Goal: Task Accomplishment & Management: Schedule a visit

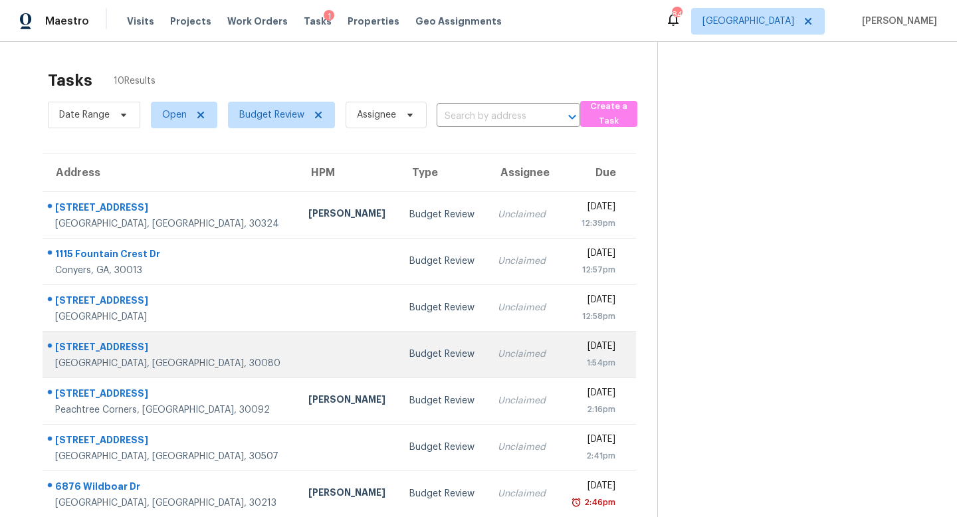
scroll to position [150, 0]
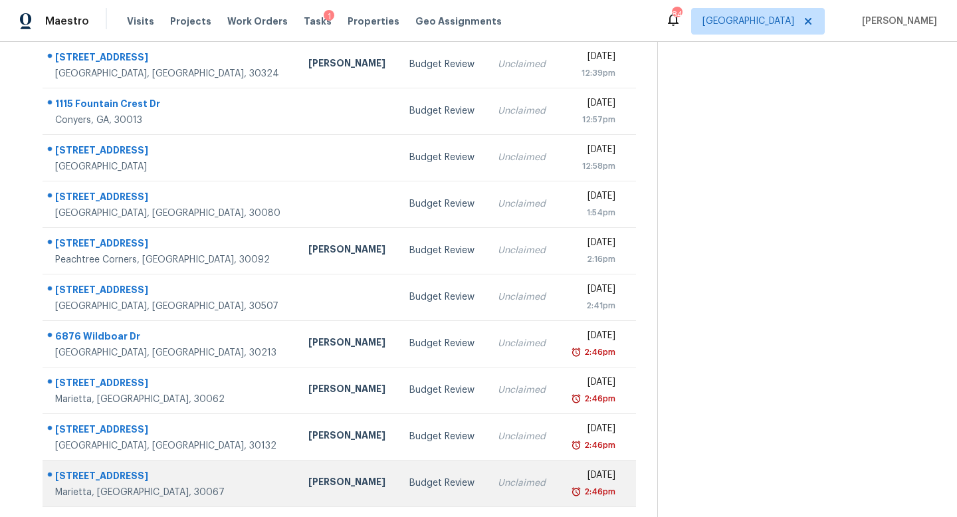
click at [498, 481] on div "Unclaimed" at bounding box center [523, 482] width 50 height 13
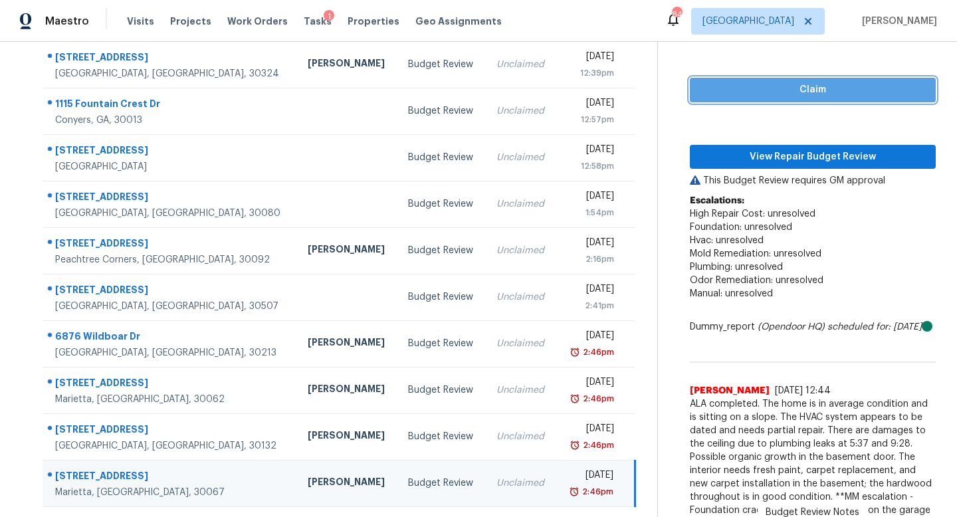
click at [807, 90] on span "Claim" at bounding box center [812, 90] width 225 height 17
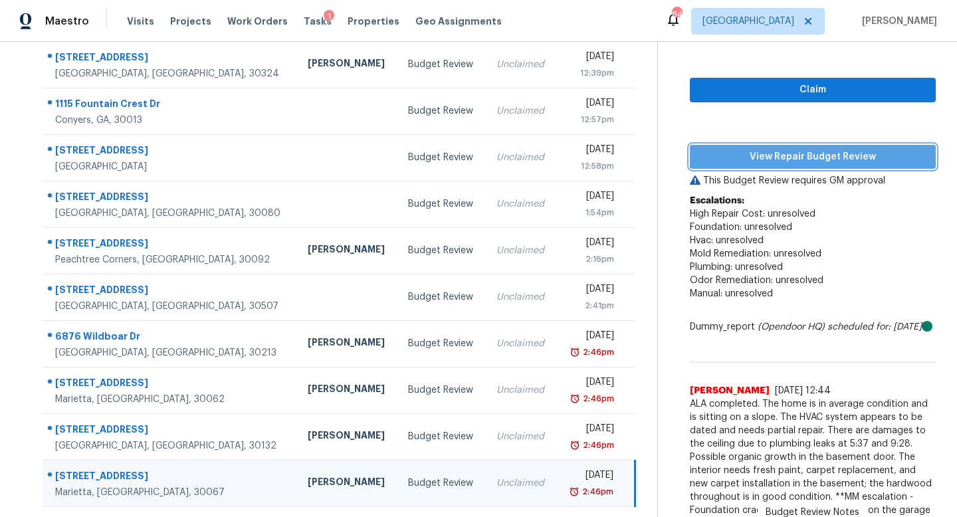
click at [800, 157] on span "View Repair Budget Review" at bounding box center [812, 157] width 225 height 17
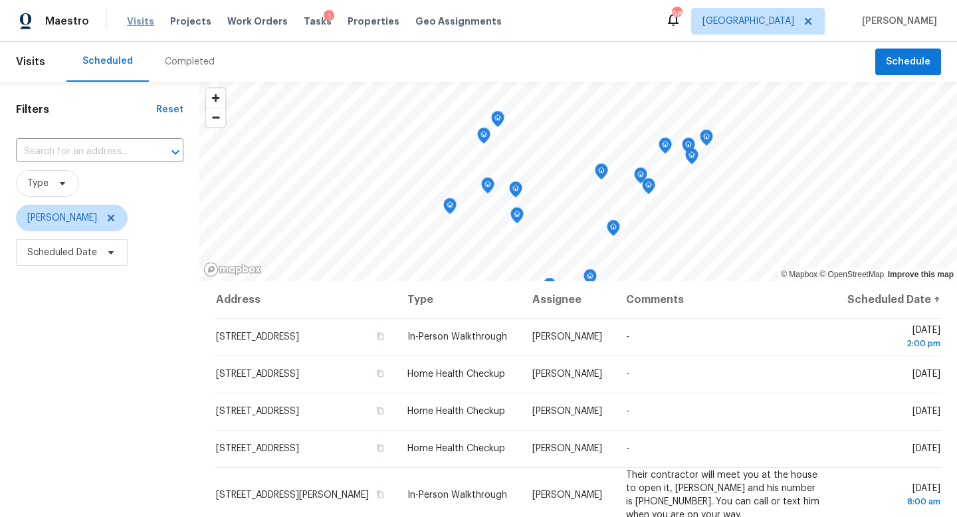
click at [134, 27] on span "Visits" at bounding box center [140, 21] width 27 height 13
click at [108, 219] on icon at bounding box center [111, 218] width 7 height 7
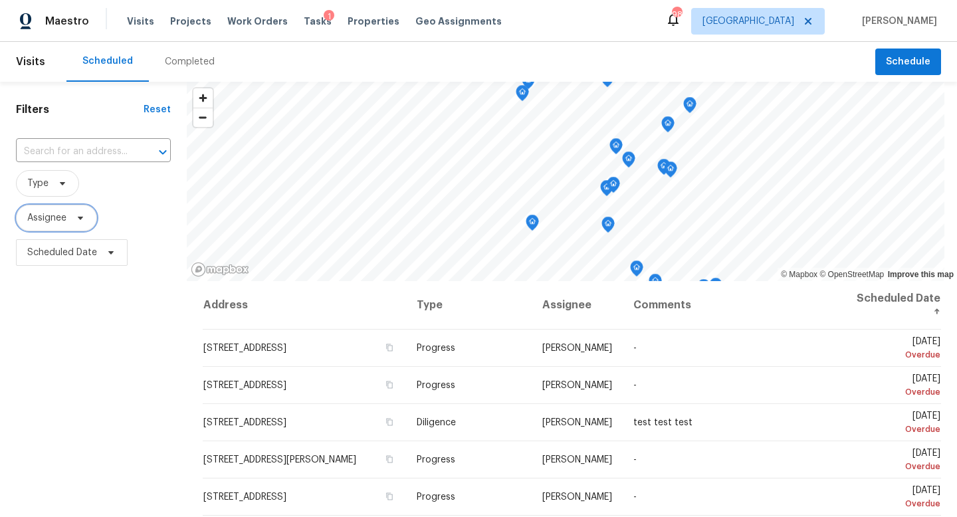
click at [61, 228] on span "Assignee" at bounding box center [56, 218] width 81 height 27
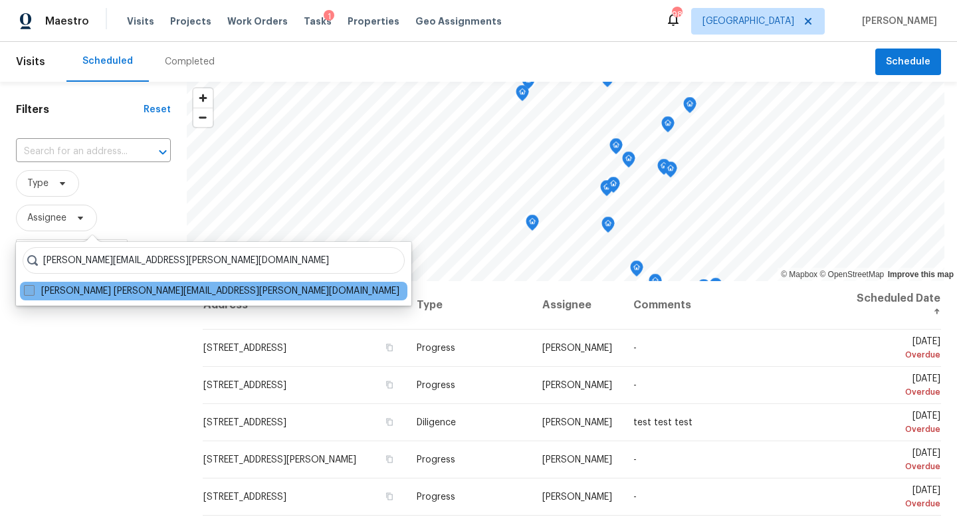
type input "[PERSON_NAME][EMAIL_ADDRESS][PERSON_NAME][DOMAIN_NAME]"
click at [56, 287] on label "[PERSON_NAME] [PERSON_NAME][EMAIL_ADDRESS][PERSON_NAME][DOMAIN_NAME]" at bounding box center [211, 290] width 375 height 13
click at [33, 287] on input "Ryan Fogarty ryan.fogarty@opendoor.com" at bounding box center [28, 288] width 9 height 9
checkbox input "true"
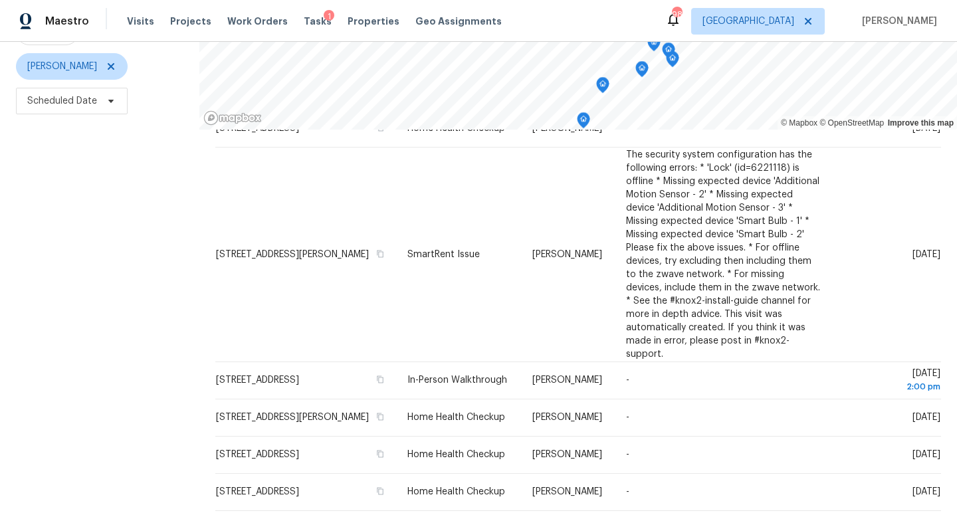
scroll to position [177, 0]
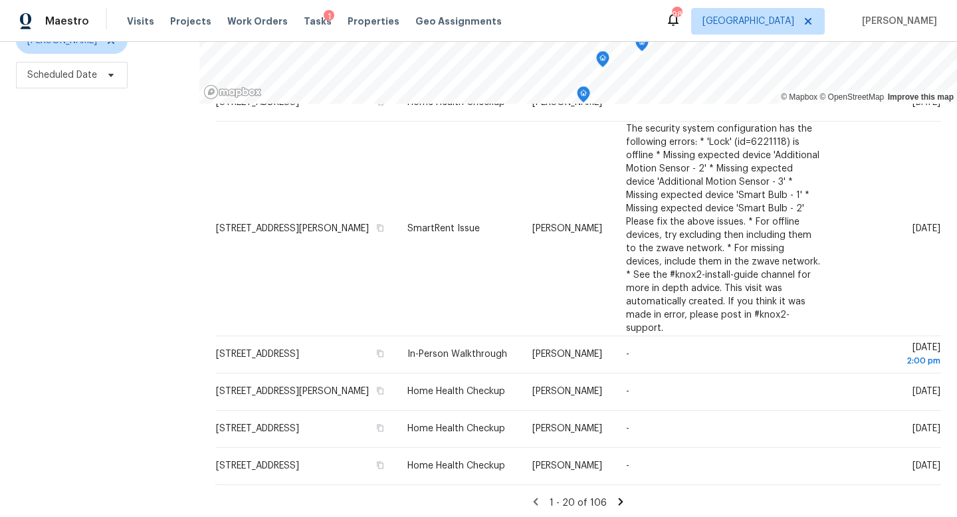
click at [614, 498] on icon at bounding box center [620, 502] width 12 height 12
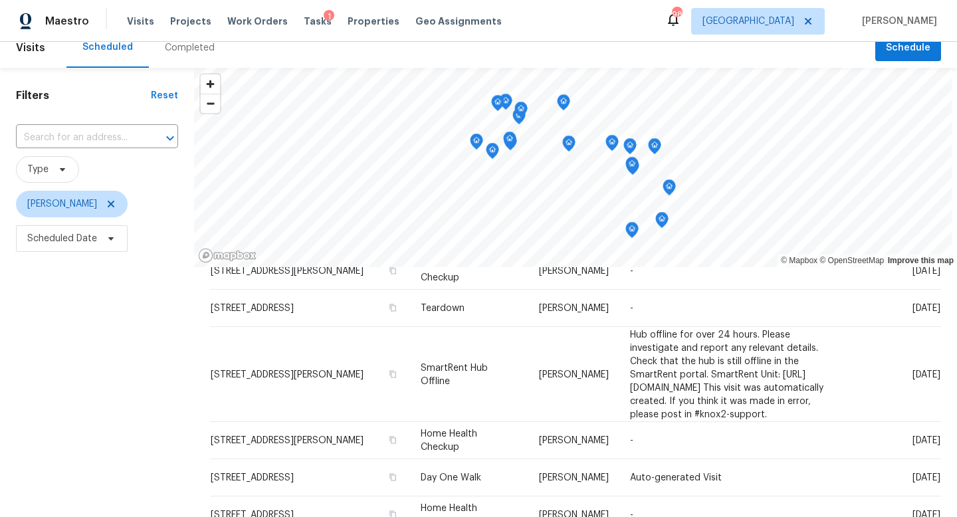
scroll to position [0, 0]
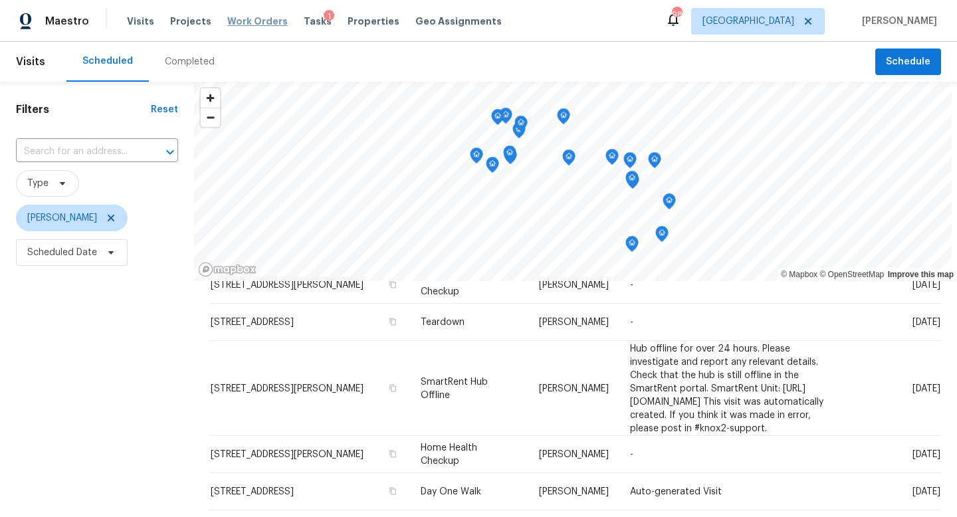
click at [256, 20] on span "Work Orders" at bounding box center [257, 21] width 60 height 13
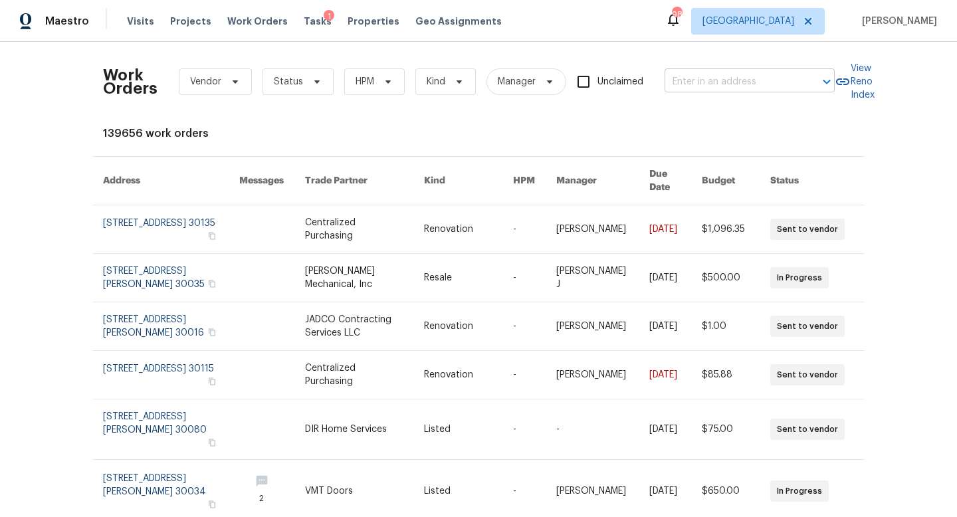
click at [703, 84] on input "text" at bounding box center [730, 82] width 133 height 21
paste input "501 Fable Ln Canton, GA 30114"
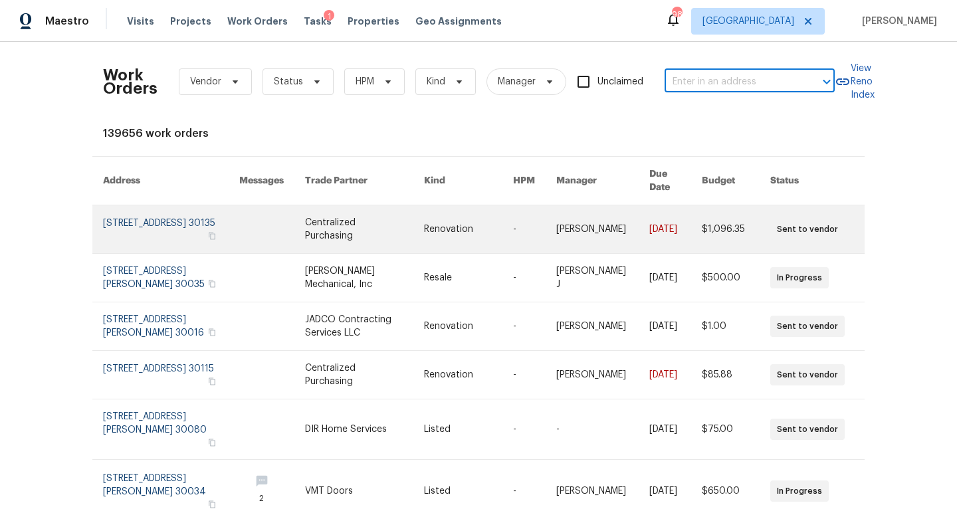
type input "501 Fable Ln Canton, GA 30114"
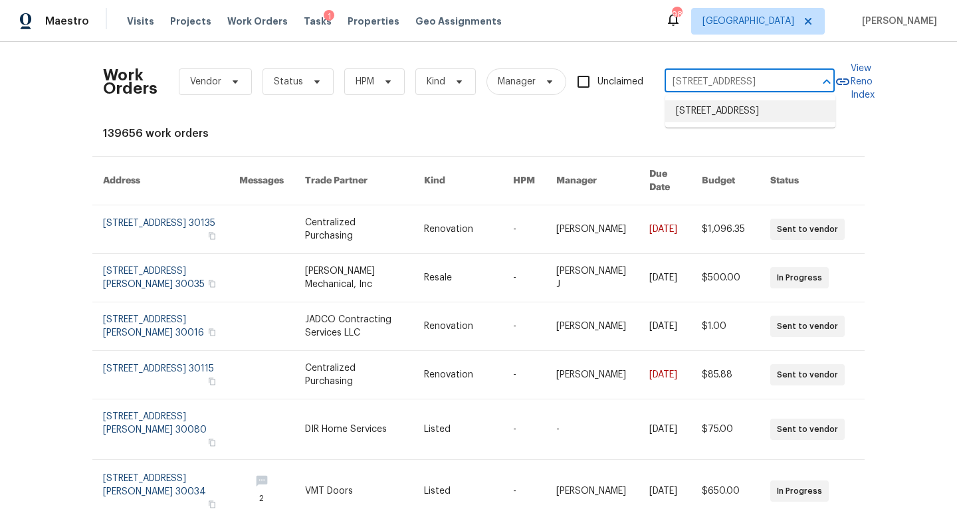
click at [724, 109] on li "501 Fable Ln, Canton, GA 30114" at bounding box center [750, 111] width 170 height 22
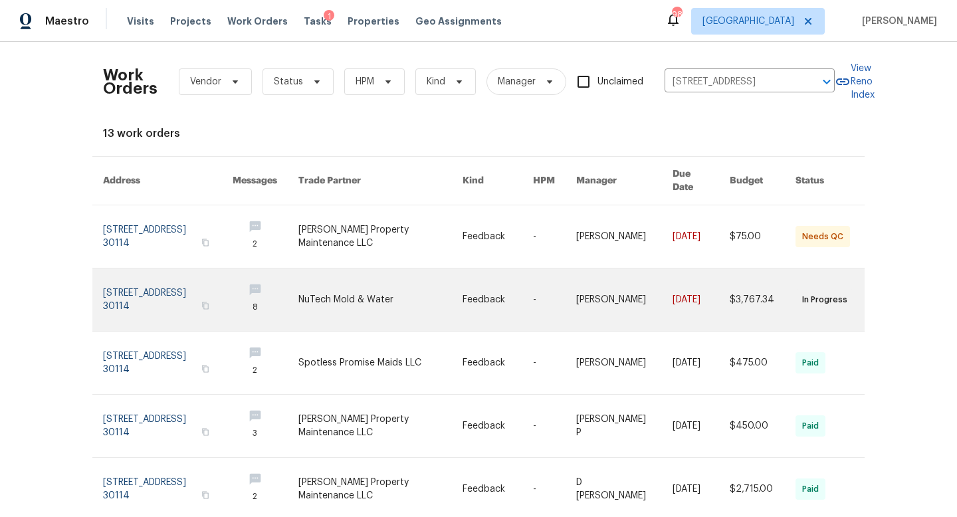
click at [190, 278] on link at bounding box center [168, 299] width 130 height 62
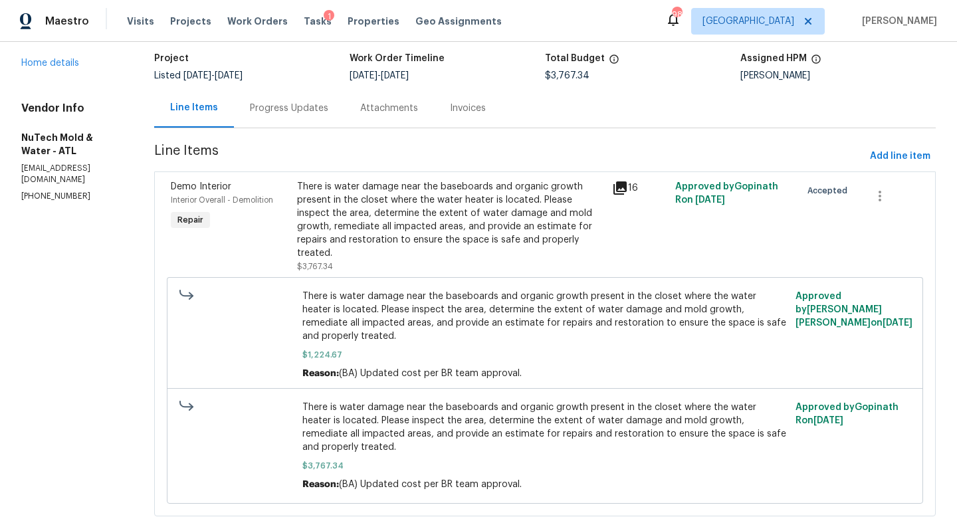
scroll to position [108, 0]
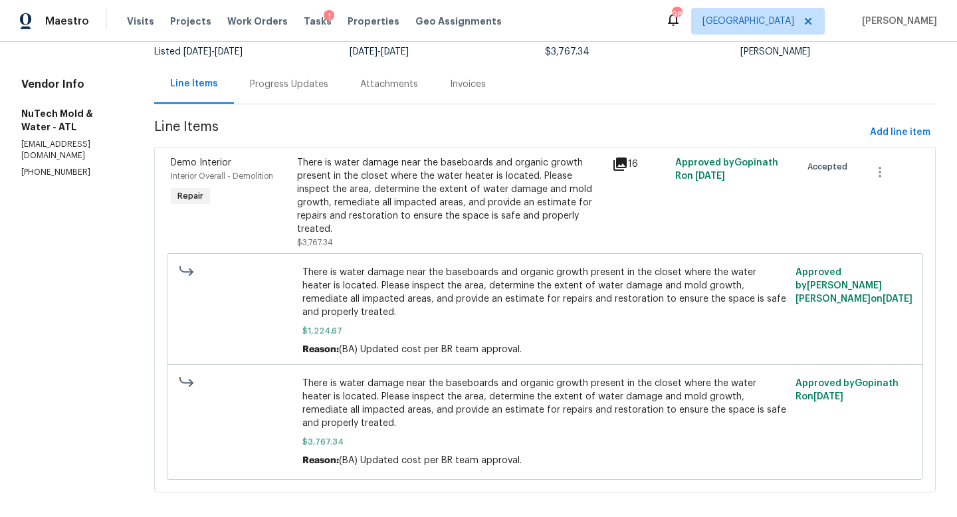
click at [613, 162] on icon at bounding box center [619, 163] width 13 height 13
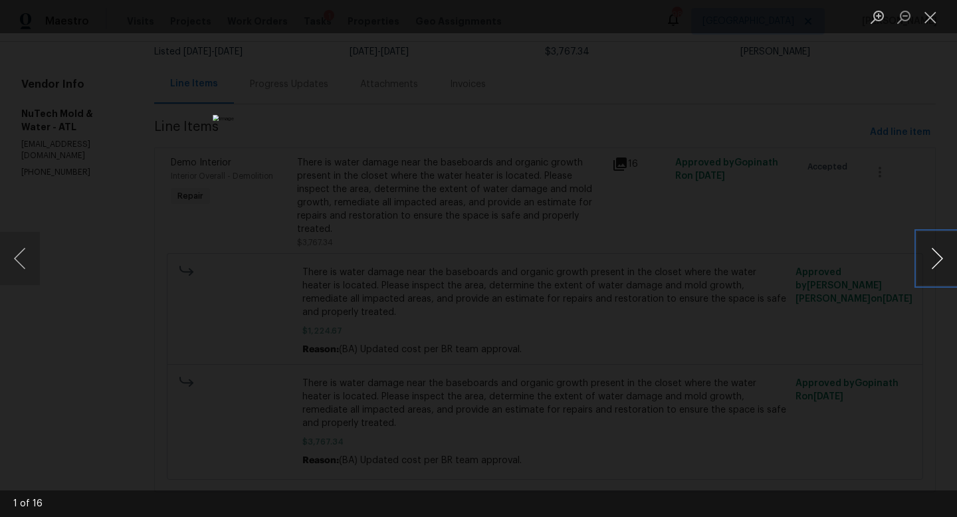
click at [934, 254] on button "Next image" at bounding box center [937, 258] width 40 height 53
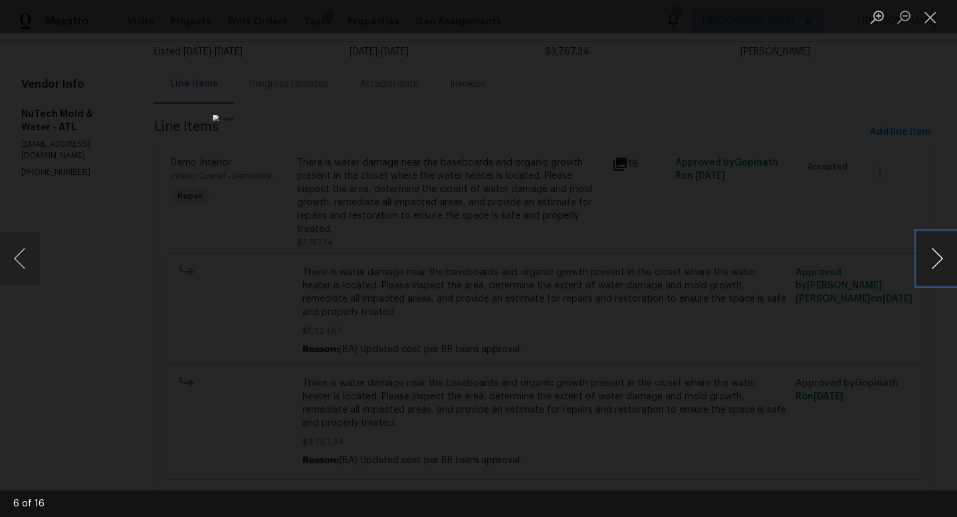
click at [934, 254] on button "Next image" at bounding box center [937, 258] width 40 height 53
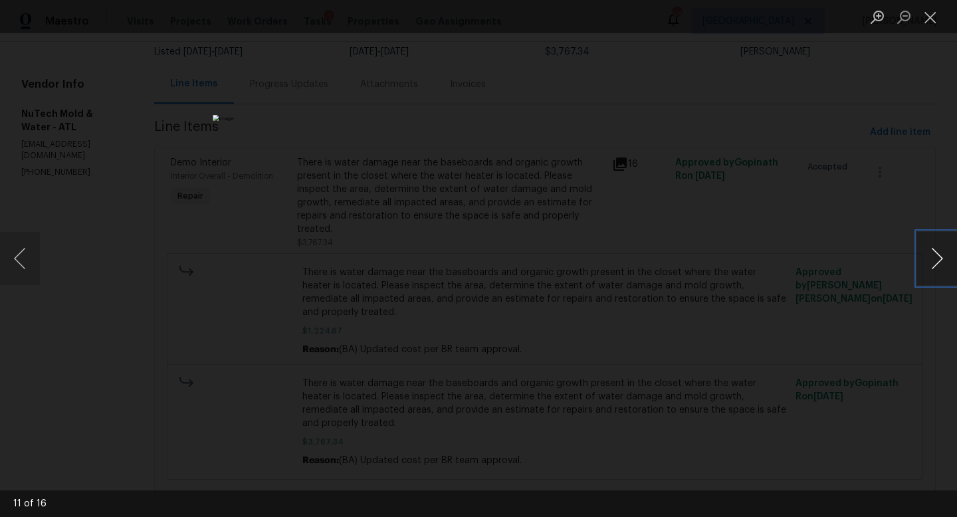
click at [934, 254] on button "Next image" at bounding box center [937, 258] width 40 height 53
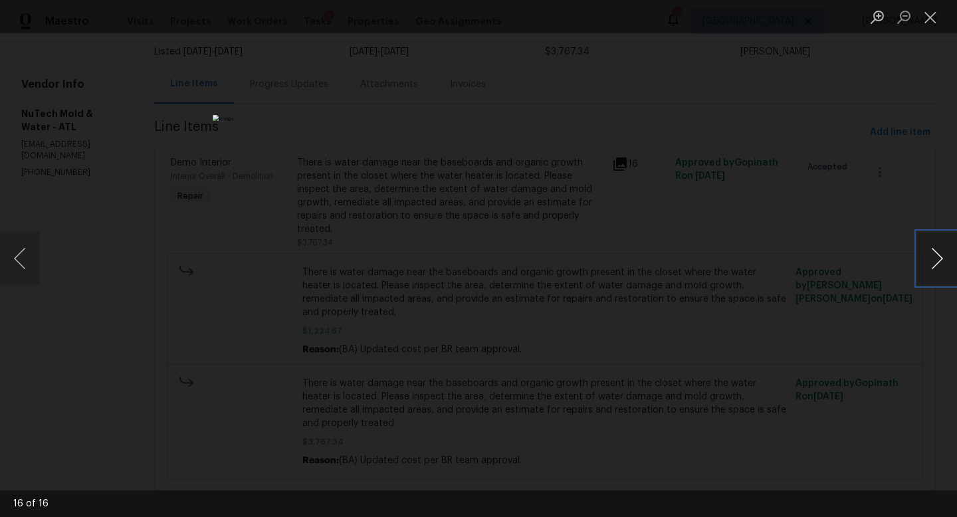
click at [934, 254] on button "Next image" at bounding box center [937, 258] width 40 height 53
click at [935, 223] on div "Lightbox" at bounding box center [478, 258] width 957 height 517
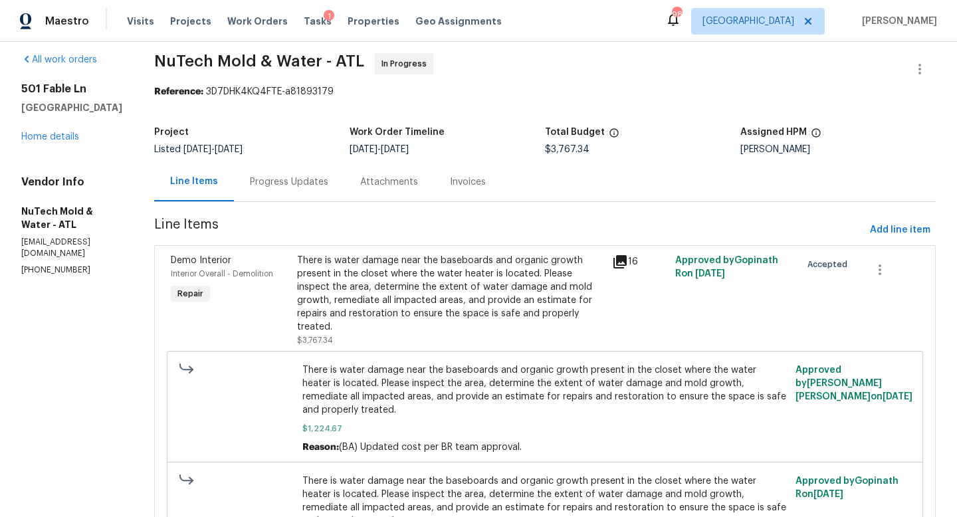
scroll to position [11, 0]
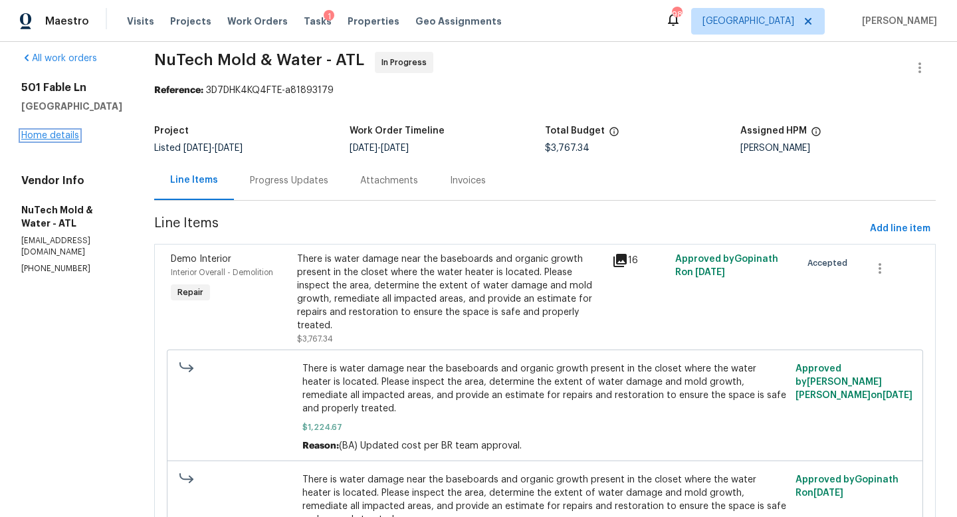
click at [66, 134] on link "Home details" at bounding box center [50, 135] width 58 height 9
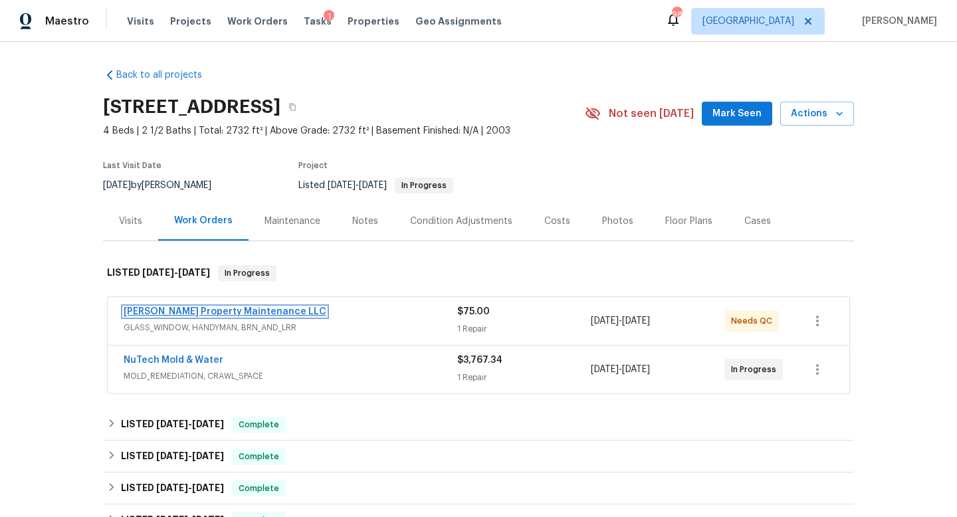
click at [218, 308] on link "Glen Property Maintenance LLC" at bounding box center [225, 311] width 203 height 9
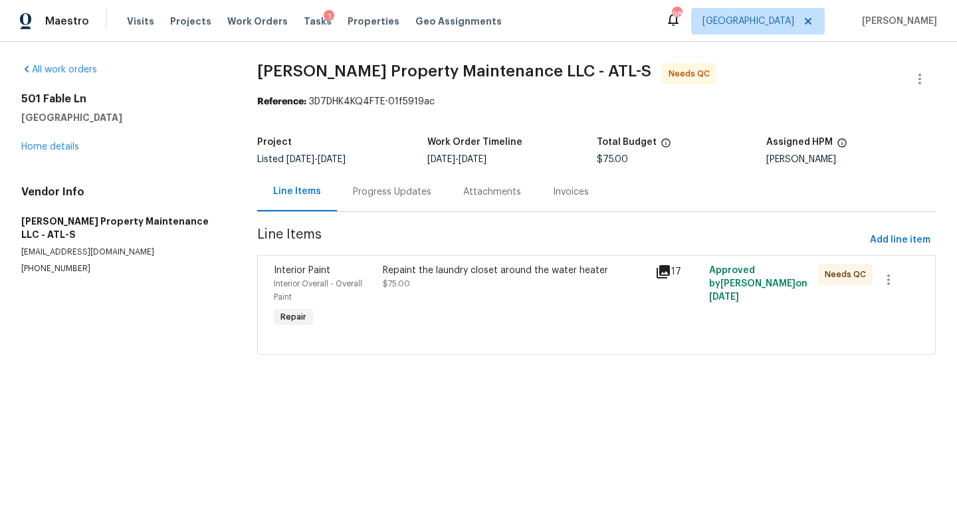
click at [663, 272] on icon at bounding box center [663, 272] width 16 height 16
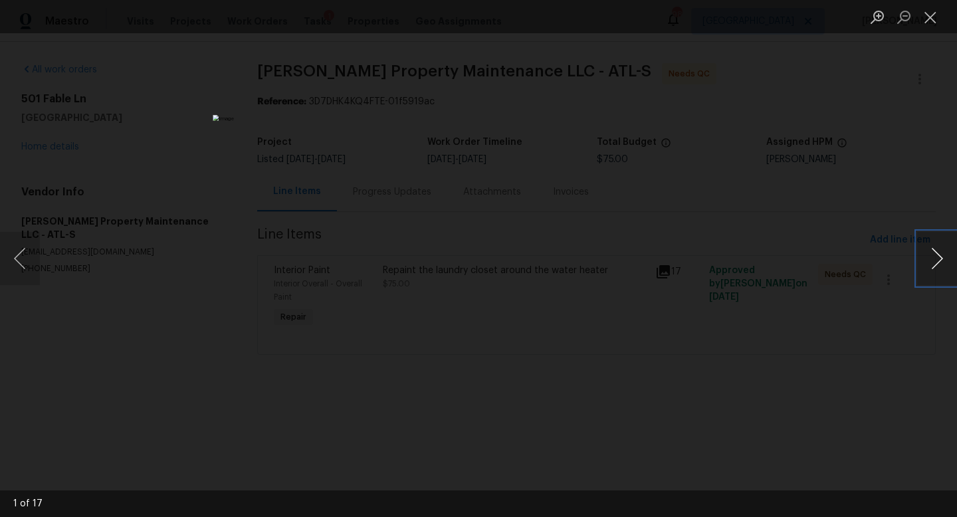
click at [936, 259] on button "Next image" at bounding box center [937, 258] width 40 height 53
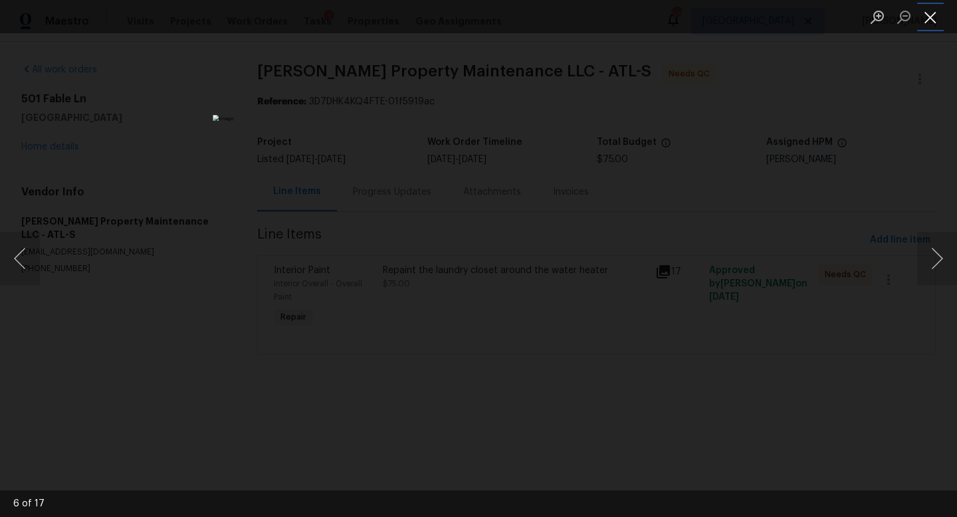
click at [929, 20] on button "Close lightbox" at bounding box center [930, 16] width 27 height 23
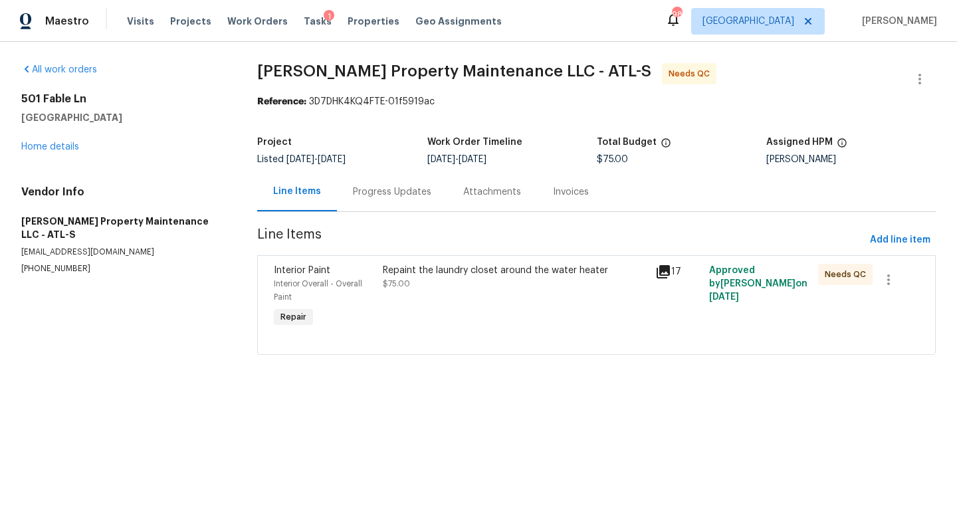
click at [373, 199] on div "Progress Updates" at bounding box center [392, 191] width 110 height 39
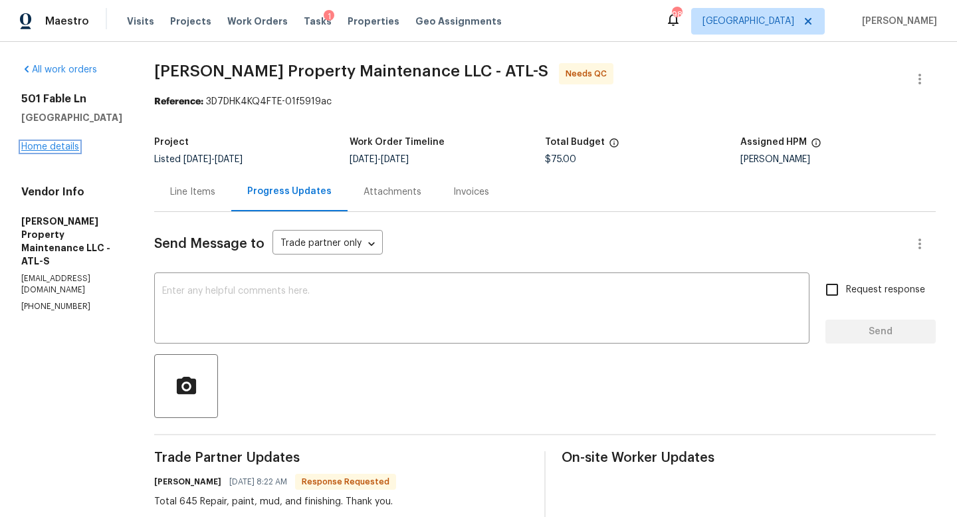
click at [69, 147] on link "Home details" at bounding box center [50, 146] width 58 height 9
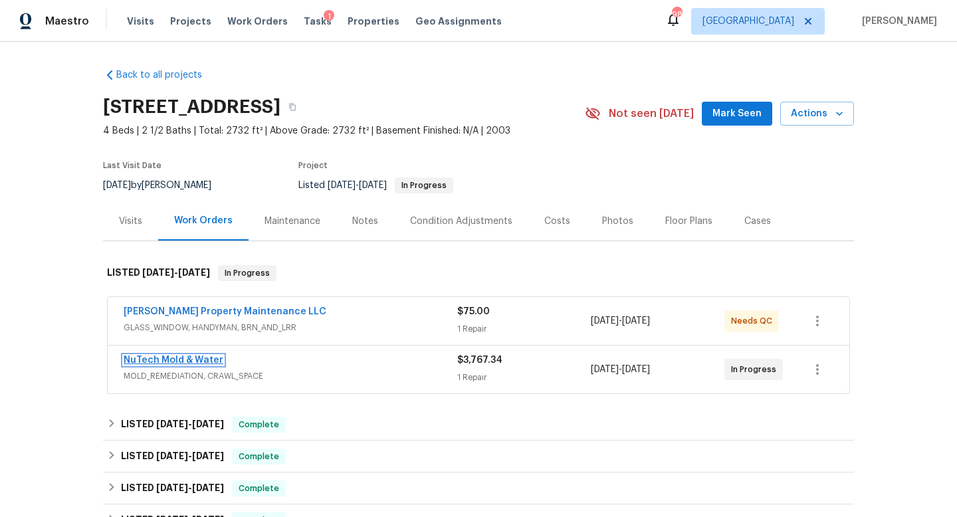
click at [163, 356] on link "NuTech Mold & Water" at bounding box center [174, 359] width 100 height 9
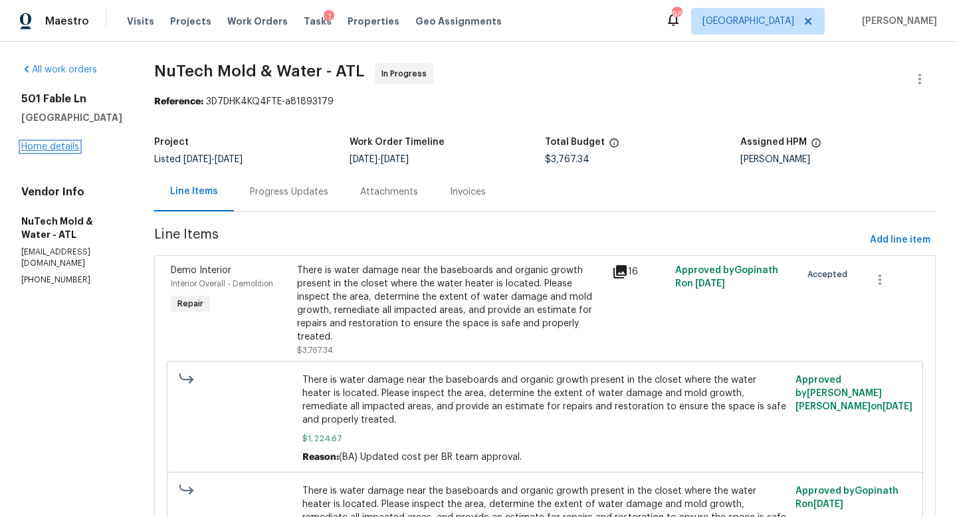
click at [70, 142] on link "Home details" at bounding box center [50, 146] width 58 height 9
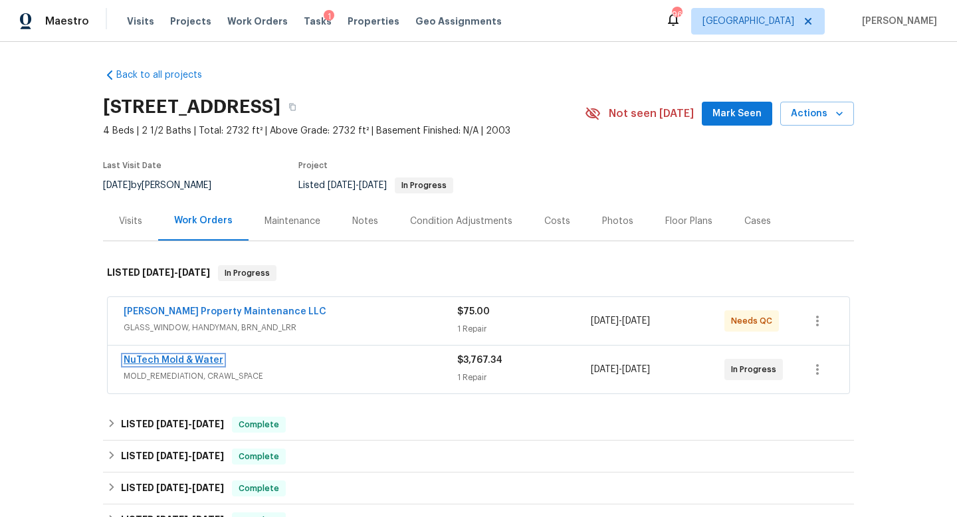
click at [212, 361] on link "NuTech Mold & Water" at bounding box center [174, 359] width 100 height 9
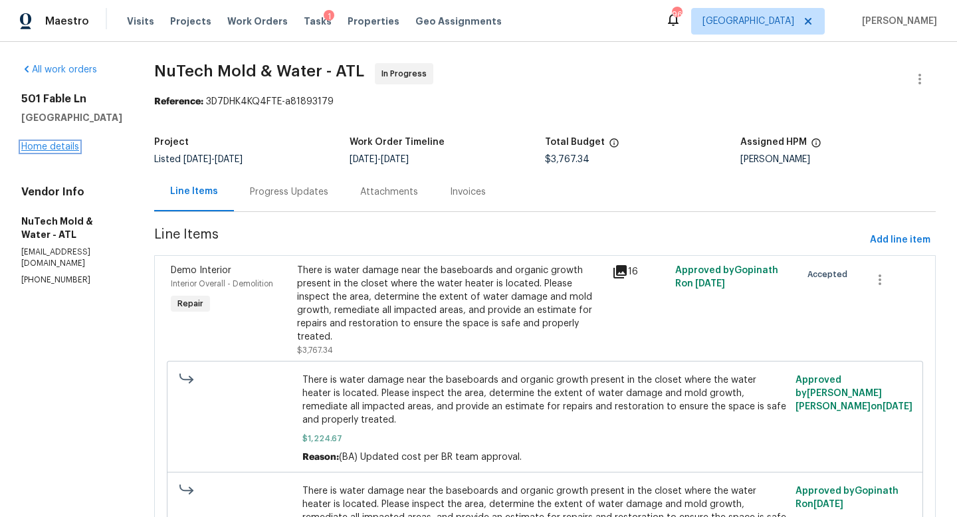
click at [74, 147] on link "Home details" at bounding box center [50, 146] width 58 height 9
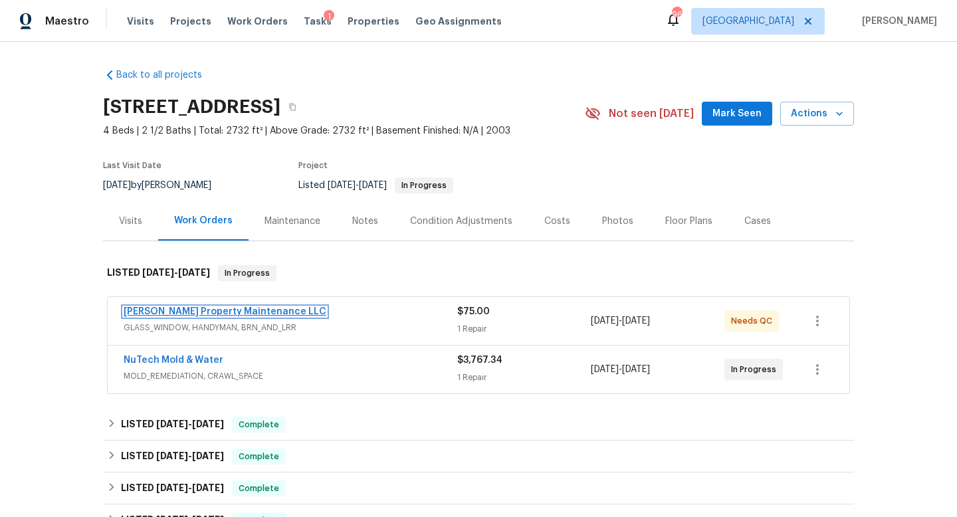
click at [257, 307] on link "Glen Property Maintenance LLC" at bounding box center [225, 311] width 203 height 9
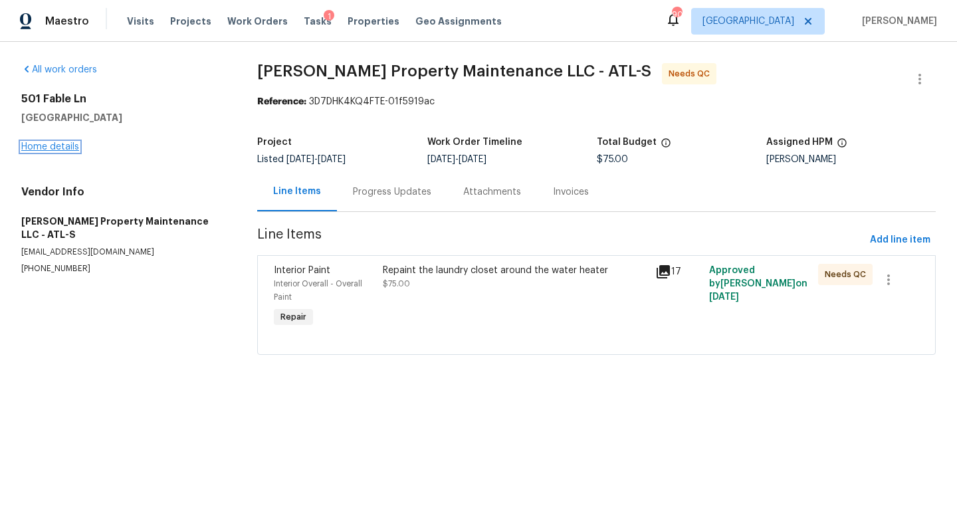
click at [73, 149] on link "Home details" at bounding box center [50, 146] width 58 height 9
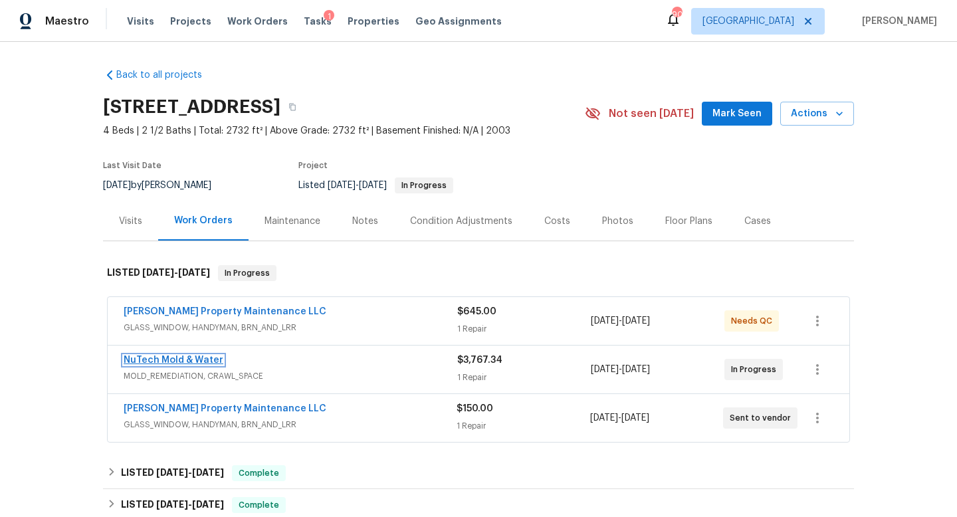
click at [201, 358] on link "NuTech Mold & Water" at bounding box center [174, 359] width 100 height 9
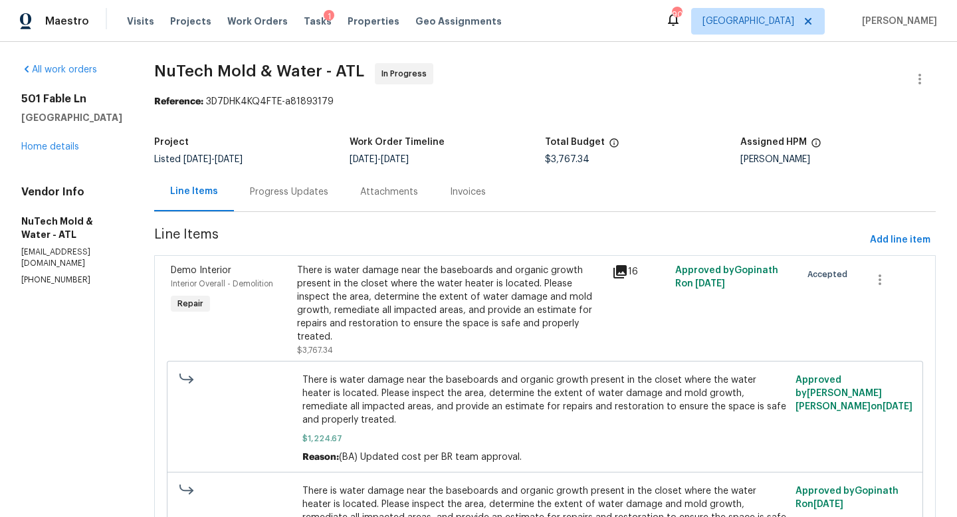
click at [277, 195] on div "Progress Updates" at bounding box center [289, 191] width 78 height 13
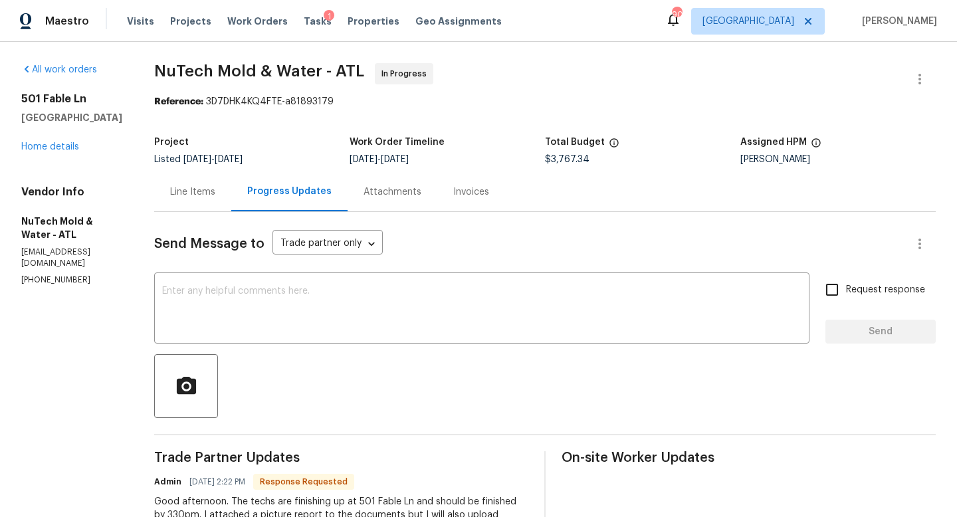
click at [370, 194] on div "Attachments" at bounding box center [392, 191] width 58 height 13
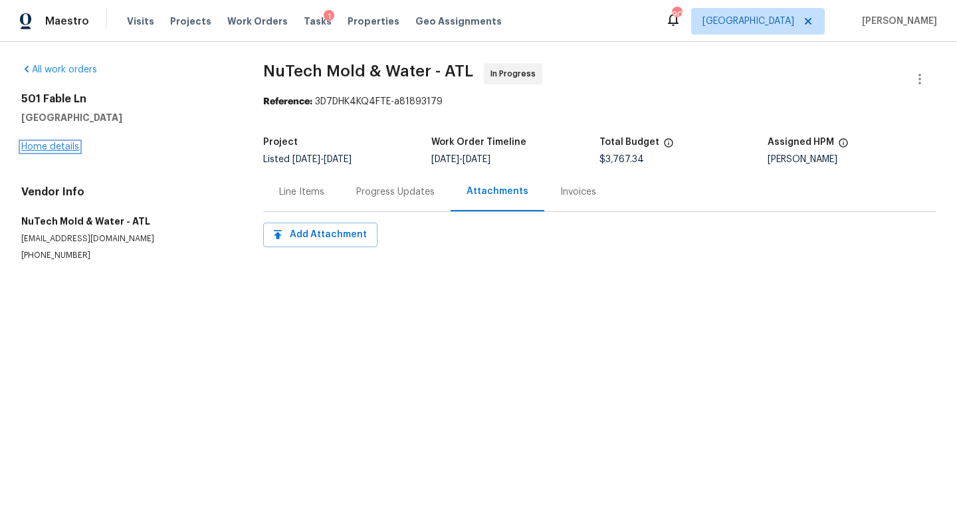
click at [61, 147] on link "Home details" at bounding box center [50, 146] width 58 height 9
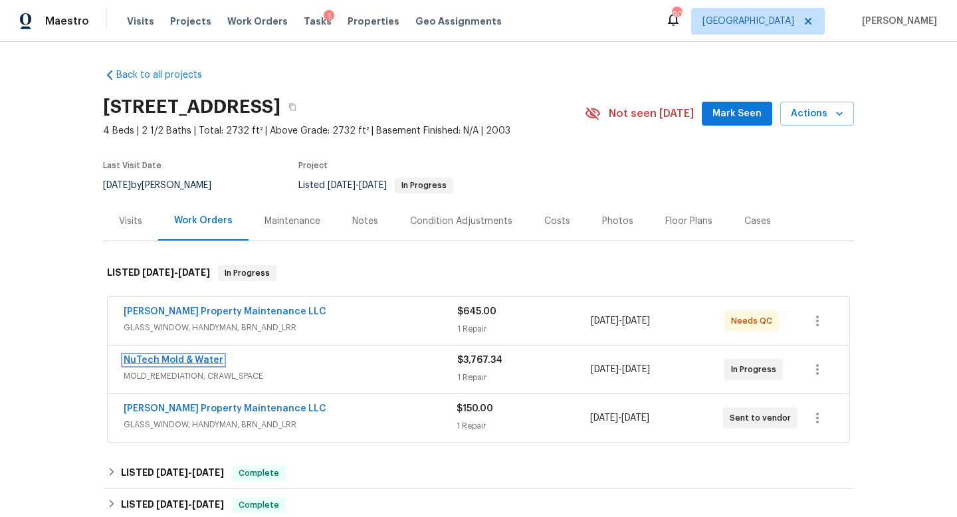
click at [195, 361] on link "NuTech Mold & Water" at bounding box center [174, 359] width 100 height 9
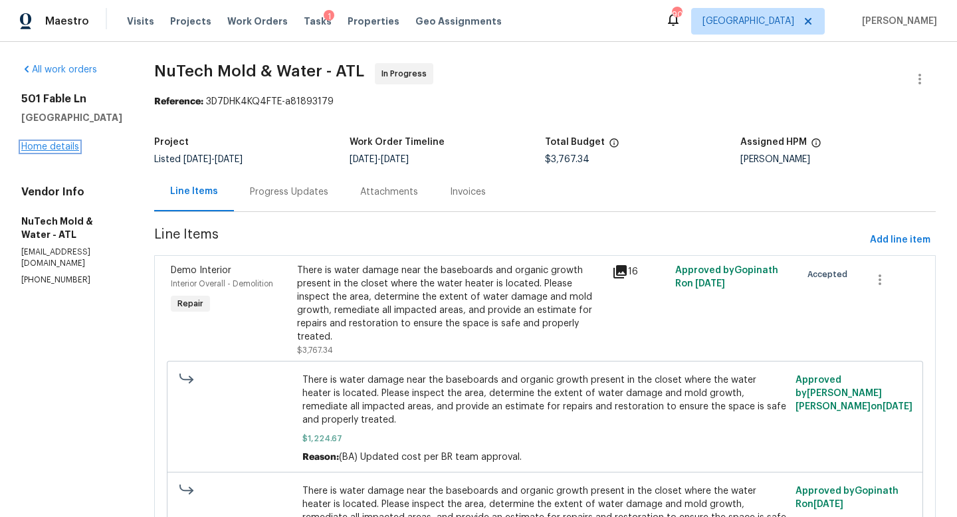
click at [73, 148] on link "Home details" at bounding box center [50, 146] width 58 height 9
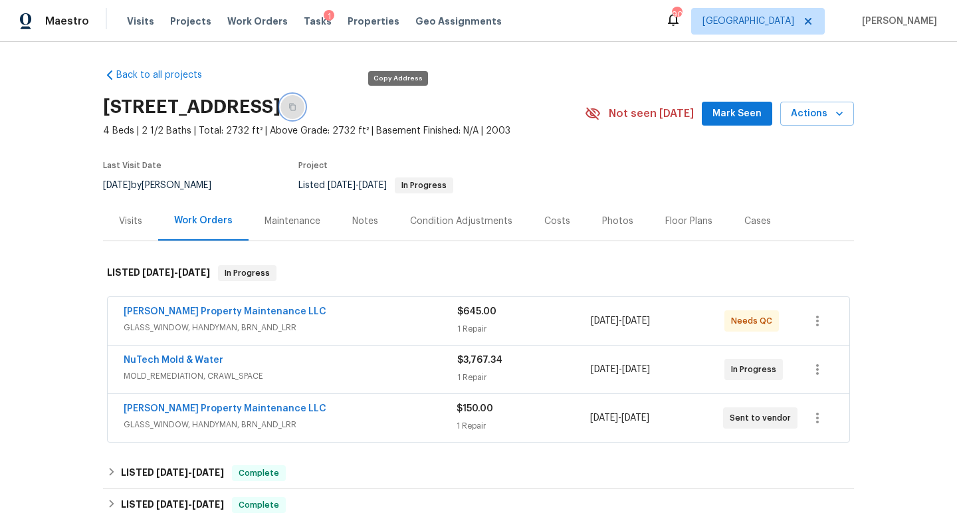
click at [304, 118] on button "button" at bounding box center [292, 107] width 24 height 24
click at [143, 26] on span "Visits" at bounding box center [140, 21] width 27 height 13
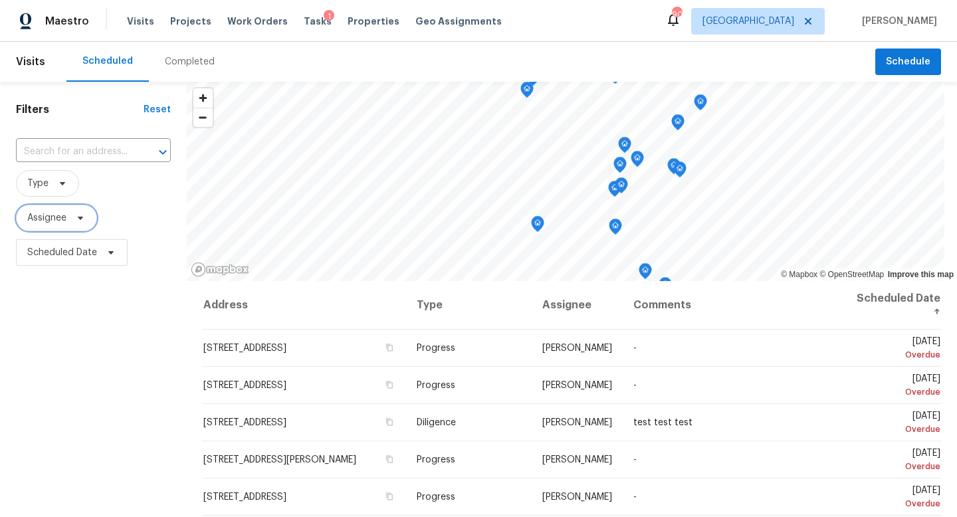
click at [57, 217] on span "Assignee" at bounding box center [46, 217] width 39 height 13
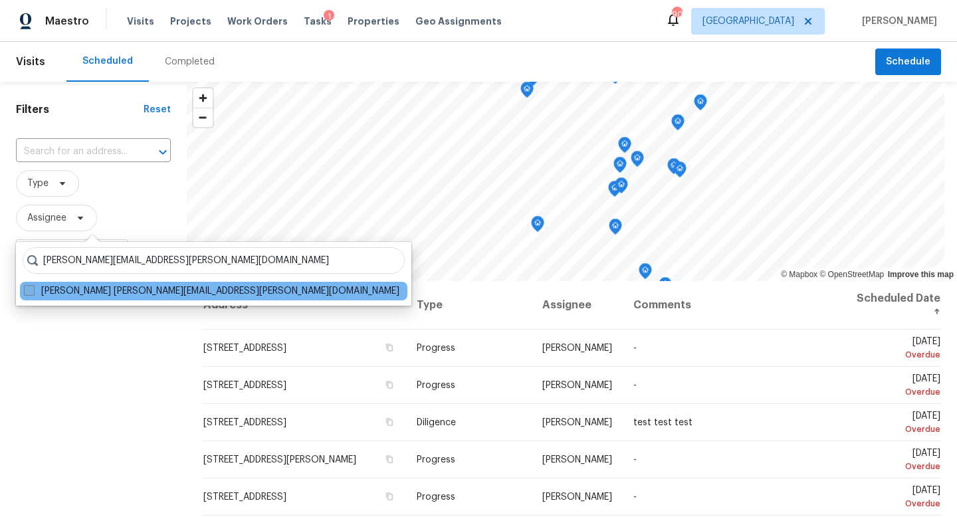
type input "[PERSON_NAME][EMAIL_ADDRESS][PERSON_NAME][DOMAIN_NAME]"
click at [26, 290] on span at bounding box center [29, 290] width 11 height 11
click at [26, 290] on input "Tyler Payne tyler.payne@opendoor.com" at bounding box center [28, 288] width 9 height 9
checkbox input "true"
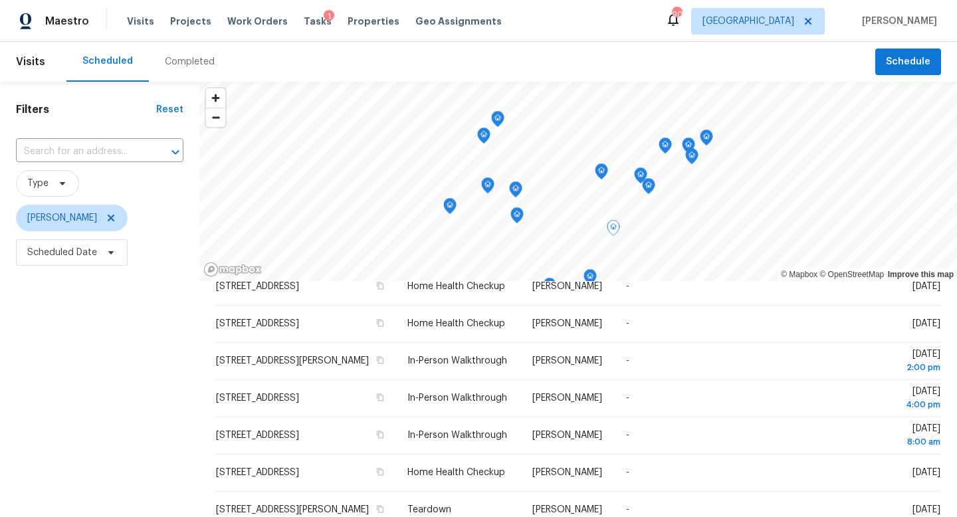
scroll to position [444, 0]
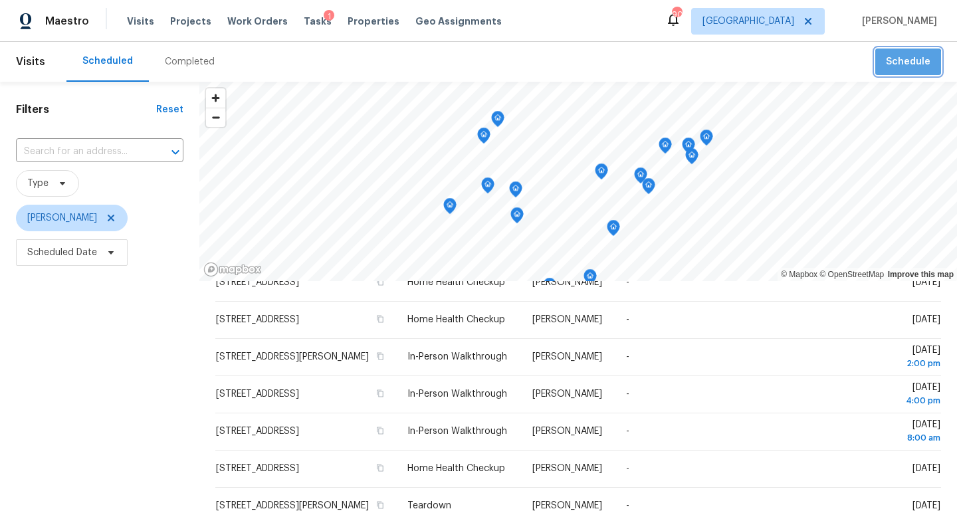
click at [907, 66] on span "Schedule" at bounding box center [908, 62] width 45 height 17
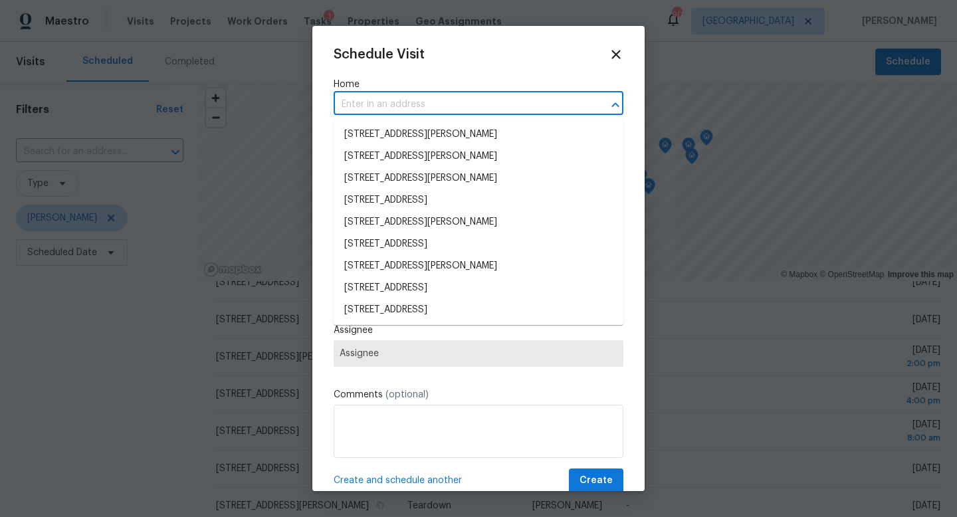
click at [349, 110] on input "text" at bounding box center [459, 104] width 252 height 21
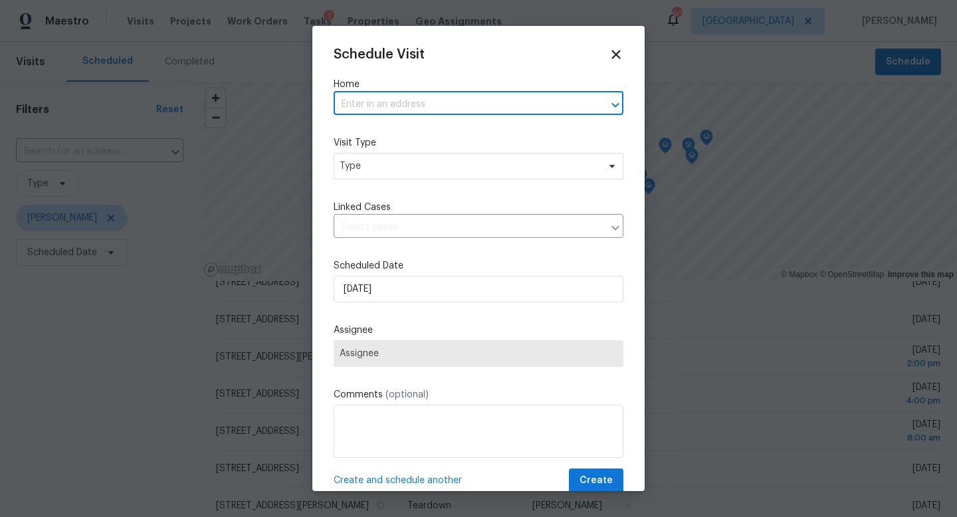
paste input "[STREET_ADDRESS]"
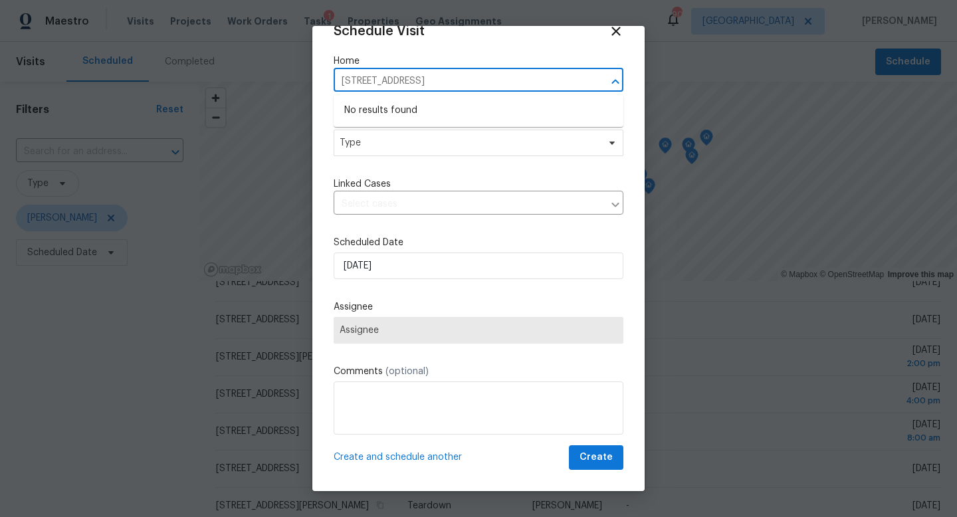
type input "[STREET_ADDRESS]"
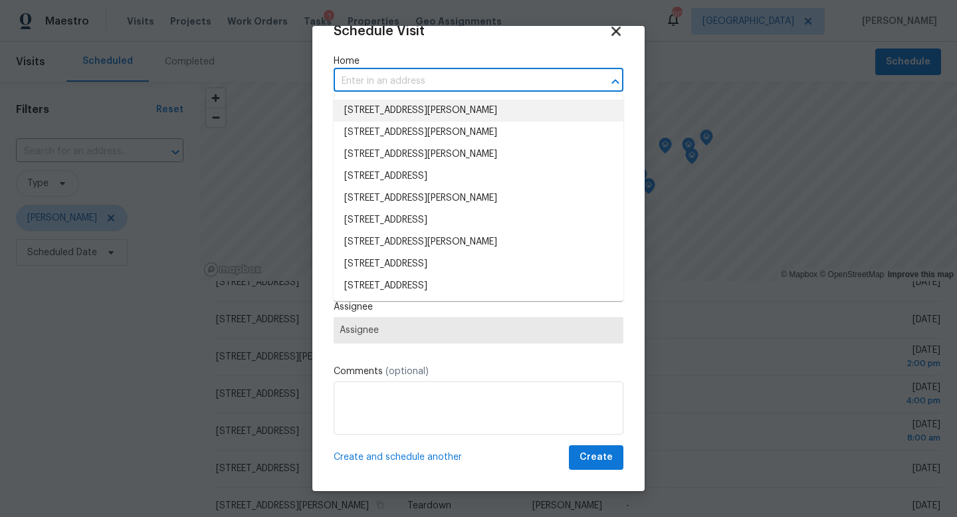
click at [614, 25] on icon at bounding box center [615, 30] width 15 height 15
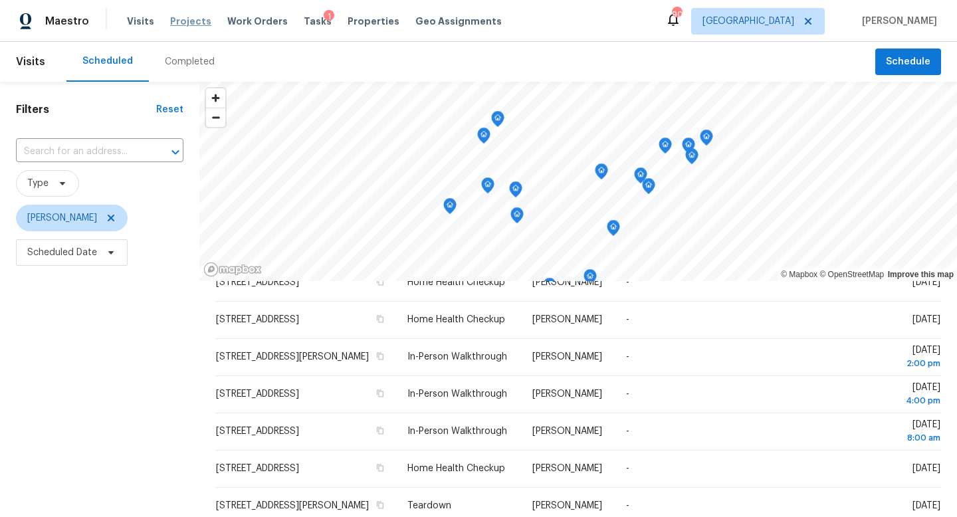
click at [197, 20] on span "Projects" at bounding box center [190, 21] width 41 height 13
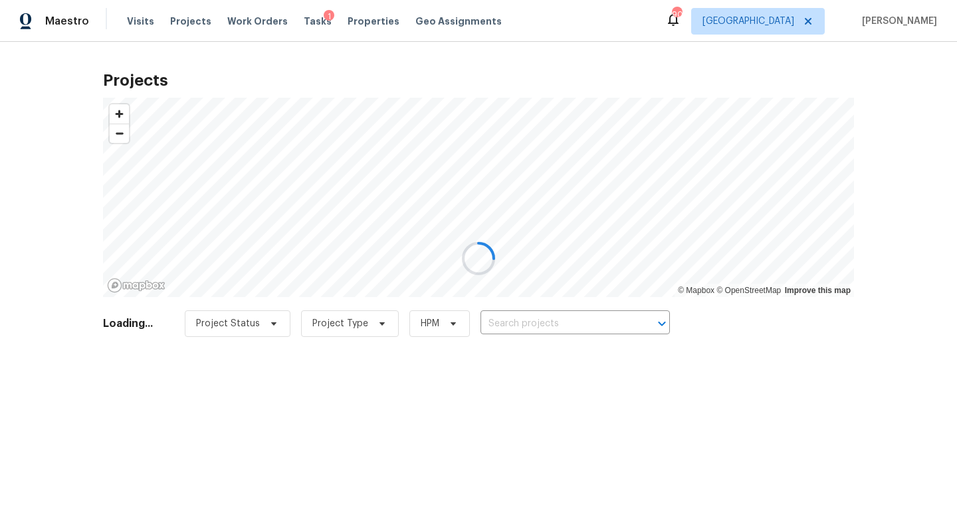
click at [527, 322] on div at bounding box center [478, 258] width 957 height 517
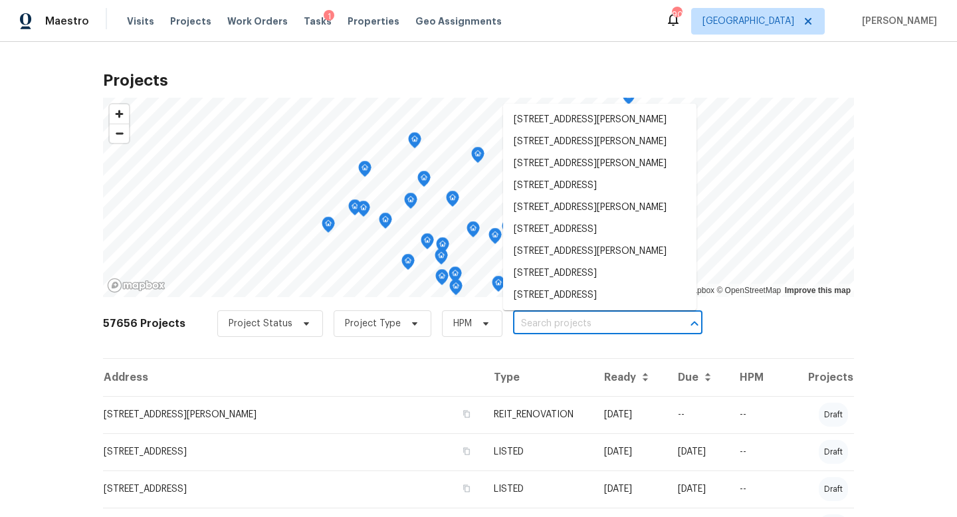
click at [514, 322] on input "text" at bounding box center [589, 324] width 152 height 21
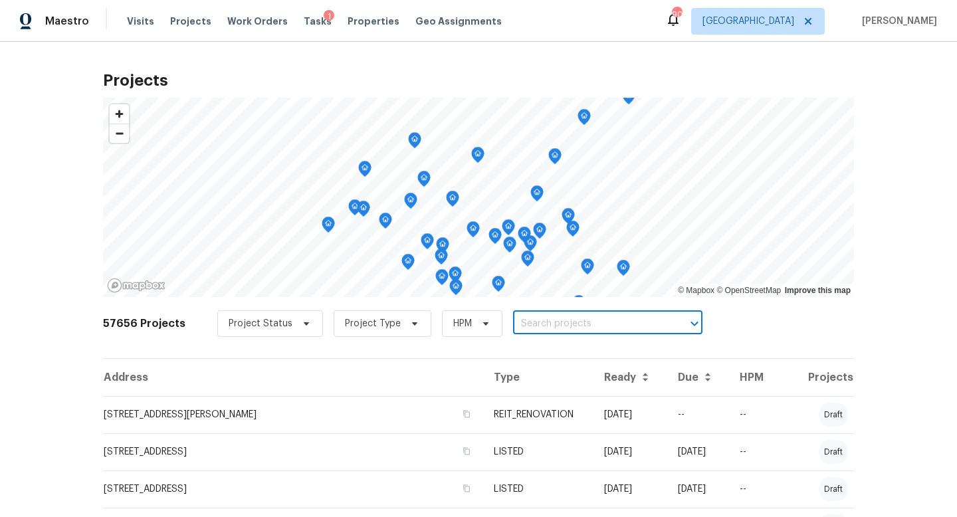
paste input "[STREET_ADDRESS]"
type input "[STREET_ADDRESS]"
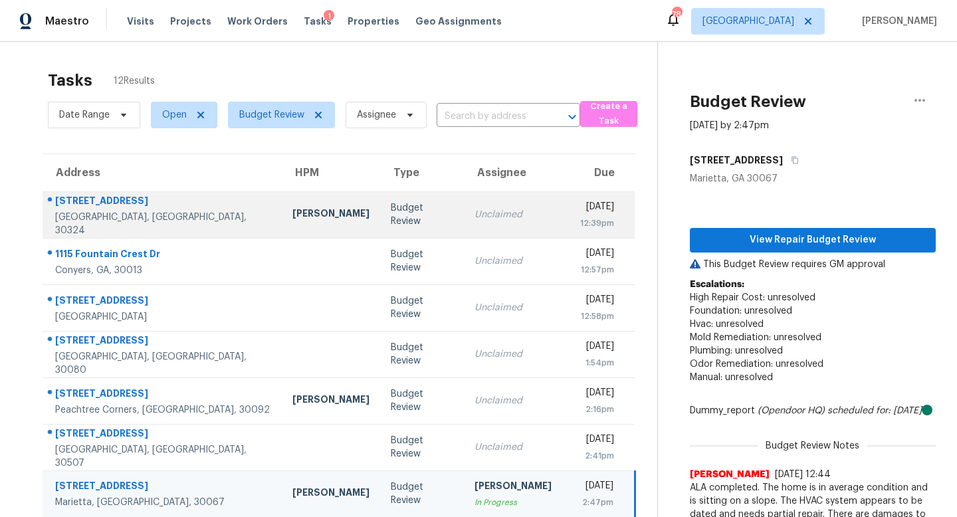
scroll to position [175, 0]
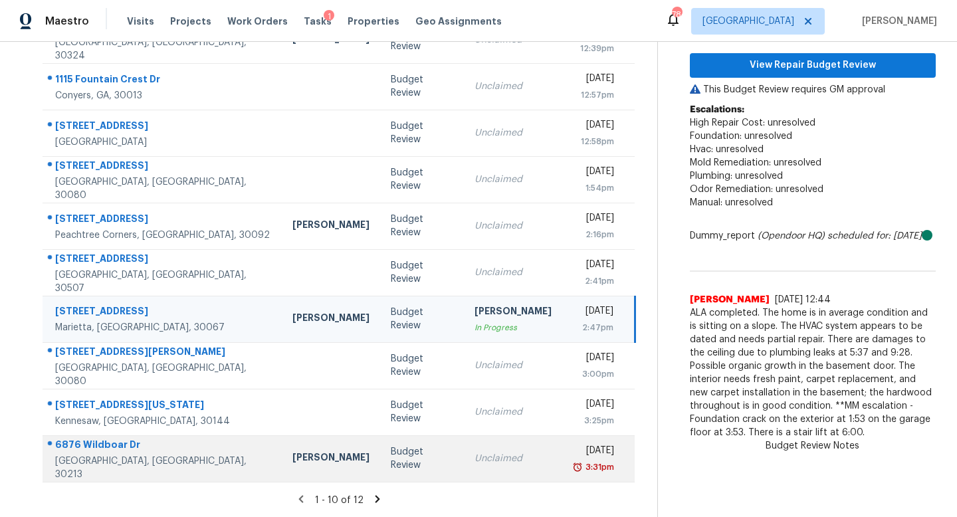
click at [474, 454] on div "Unclaimed" at bounding box center [512, 458] width 77 height 13
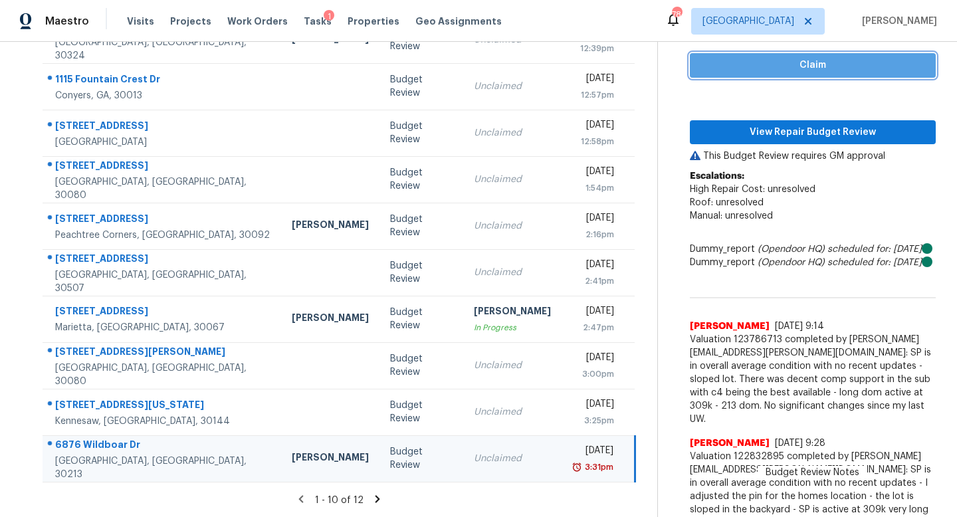
click at [795, 64] on span "Claim" at bounding box center [812, 65] width 225 height 17
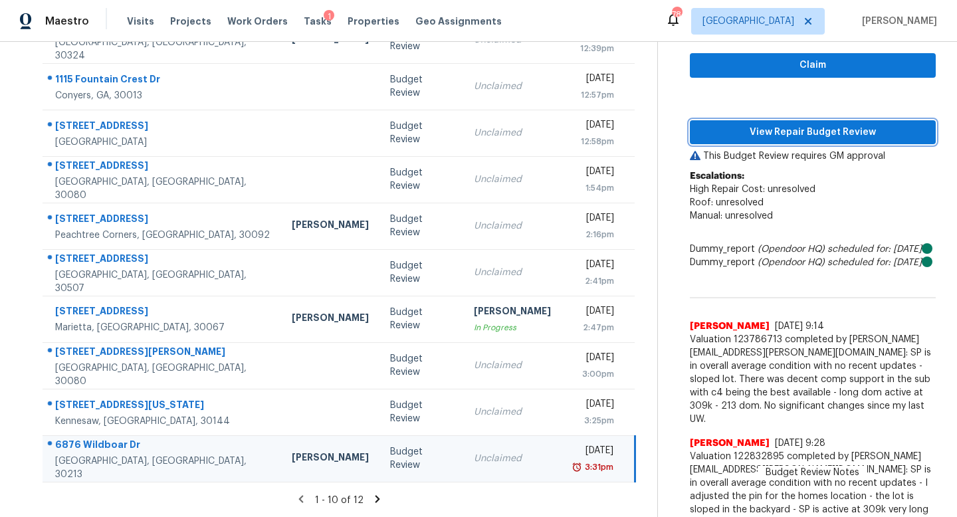
click at [795, 124] on span "View Repair Budget Review" at bounding box center [812, 132] width 225 height 17
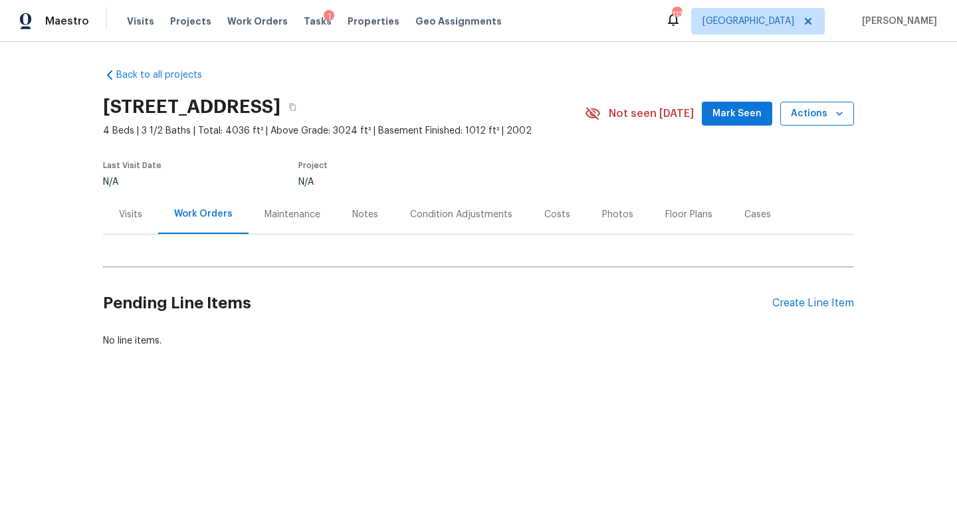
click at [814, 116] on span "Actions" at bounding box center [817, 114] width 52 height 17
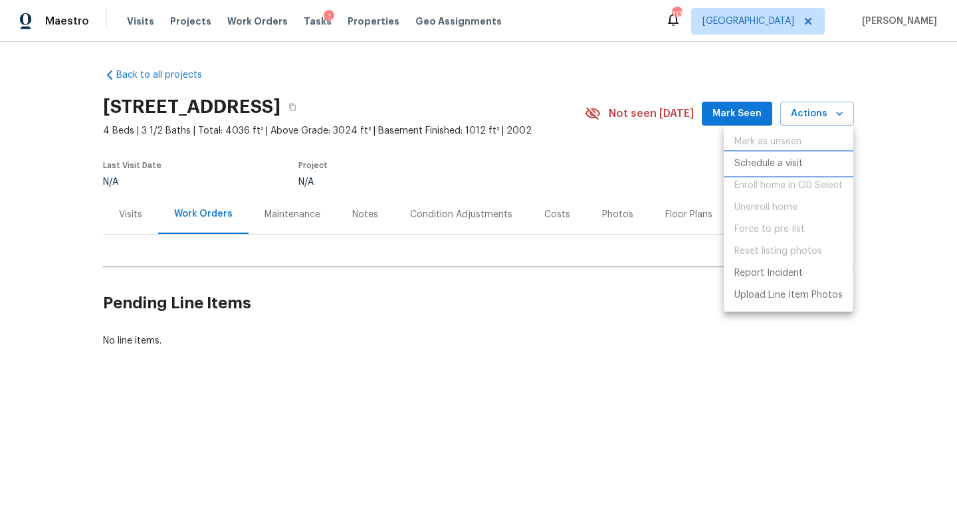
click at [785, 164] on p "Schedule a visit" at bounding box center [768, 164] width 68 height 14
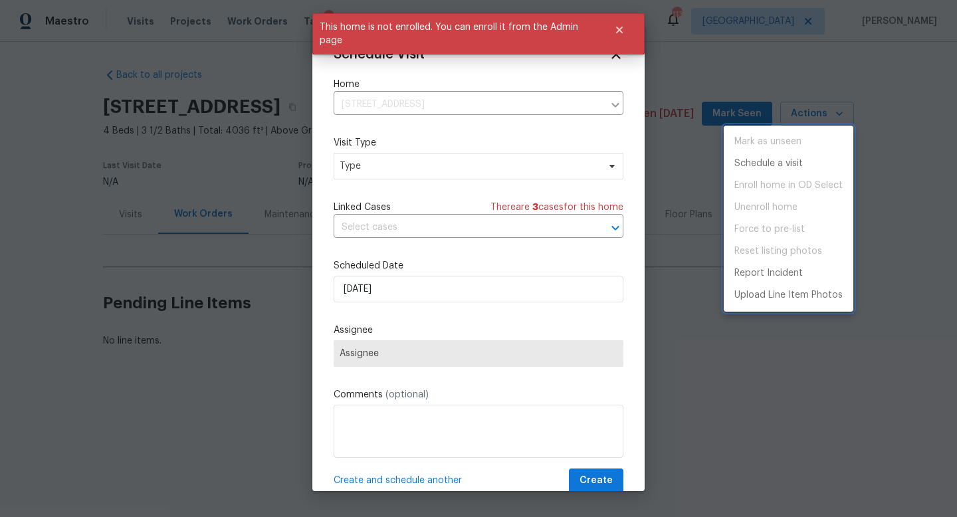
click at [814, 52] on div at bounding box center [478, 258] width 957 height 517
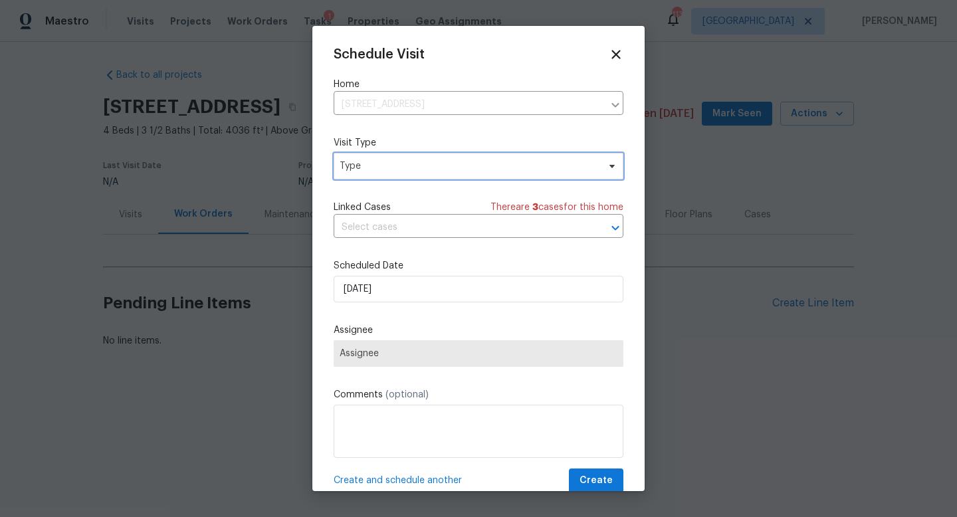
click at [445, 174] on span "Type" at bounding box center [478, 166] width 290 height 27
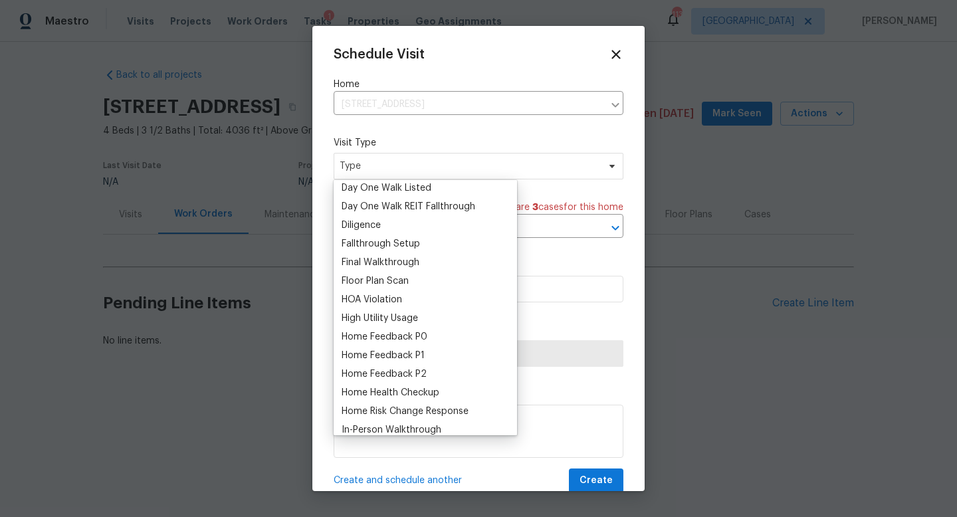
scroll to position [267, 0]
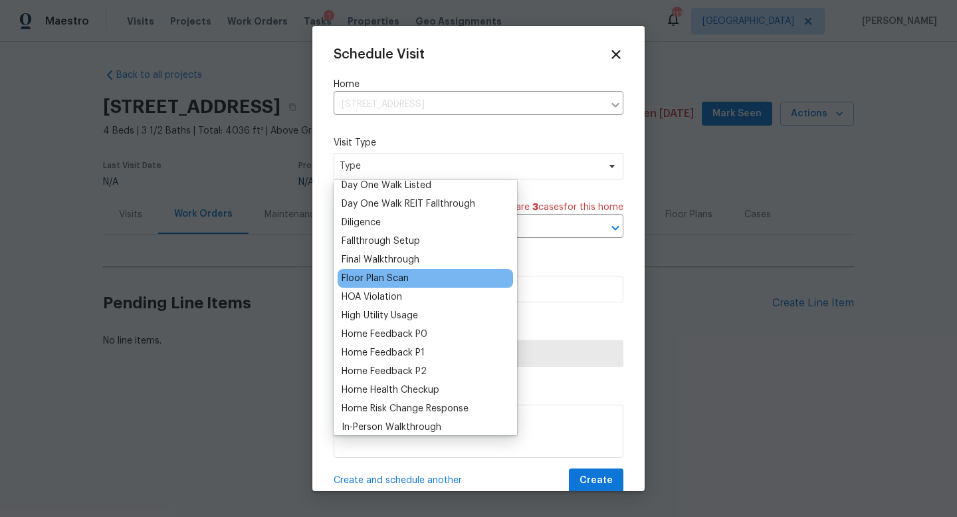
click at [385, 278] on div "Floor Plan Scan" at bounding box center [374, 278] width 67 height 13
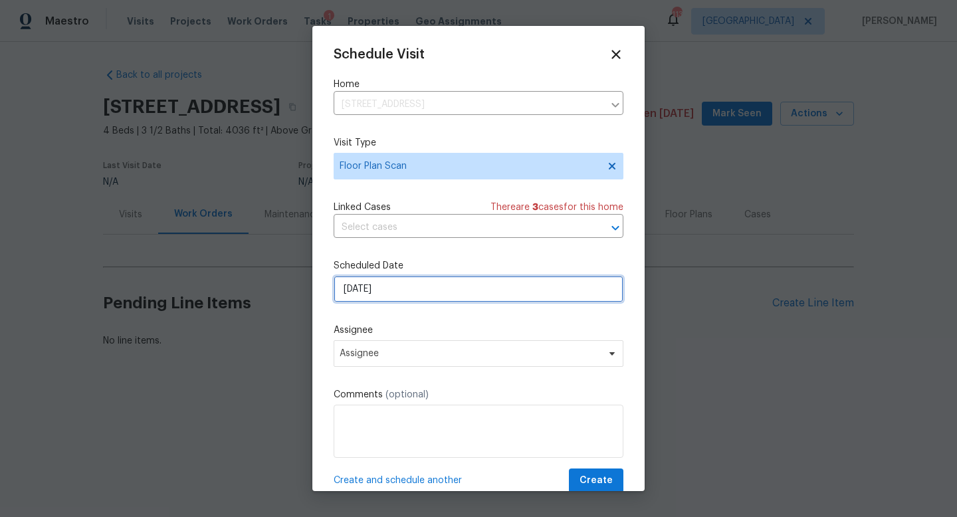
click at [414, 290] on input "[DATE]" at bounding box center [478, 289] width 290 height 27
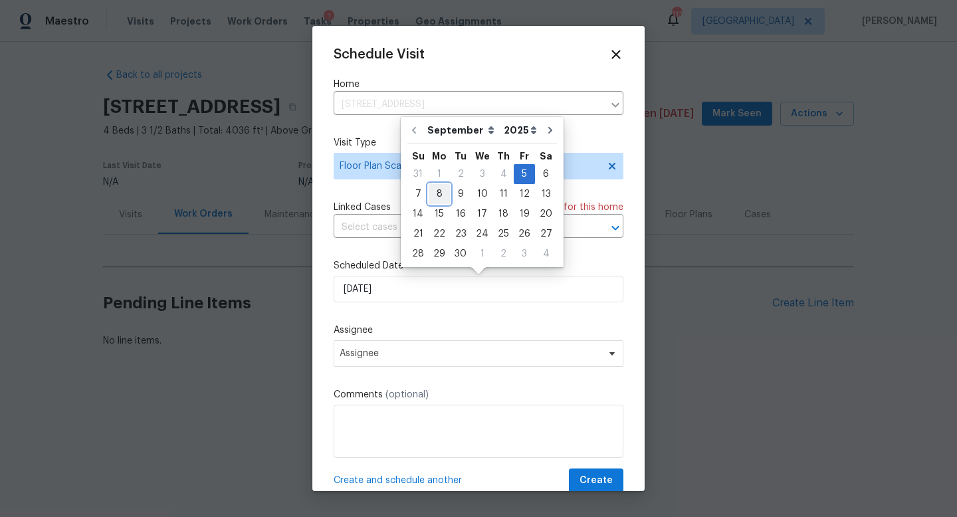
click at [434, 201] on div "8" at bounding box center [438, 194] width 21 height 19
type input "[DATE]"
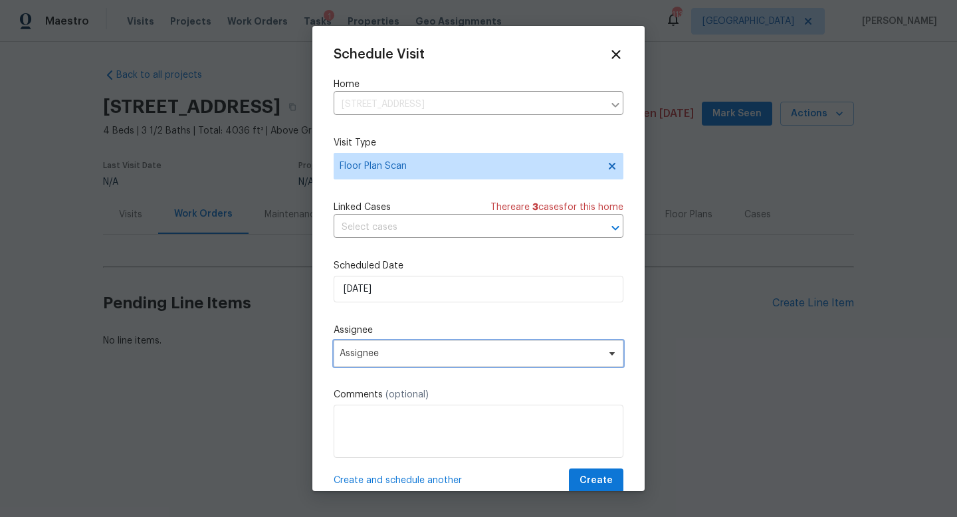
click at [407, 349] on span "Assignee" at bounding box center [469, 353] width 260 height 11
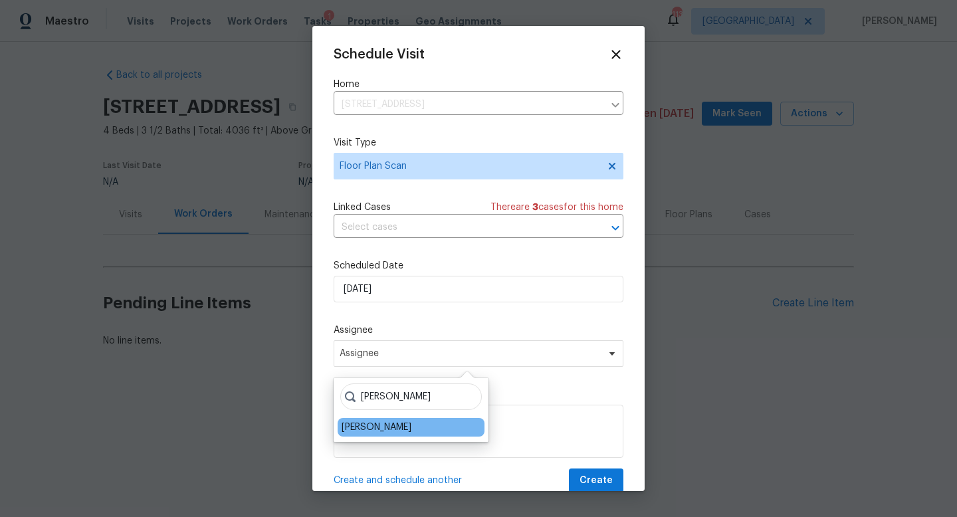
type input "tyler"
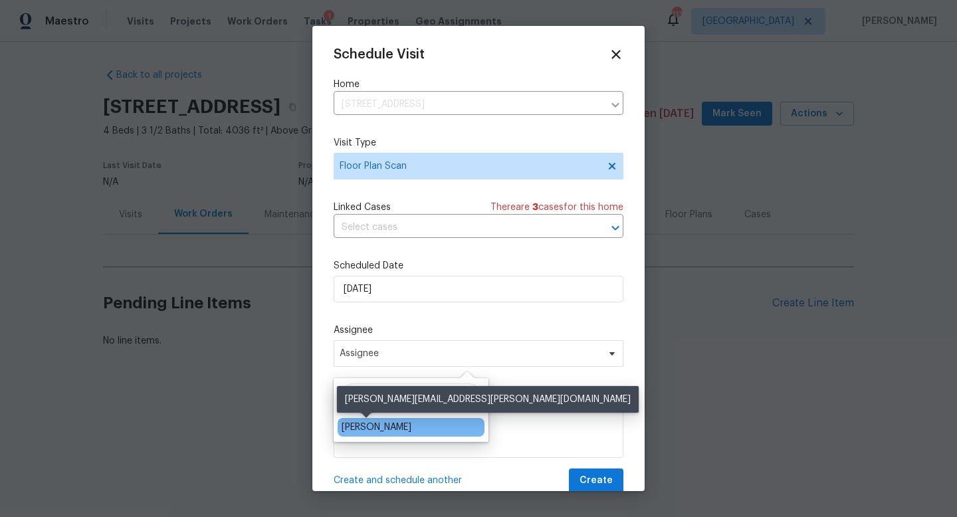
click at [369, 424] on div "[PERSON_NAME]" at bounding box center [376, 427] width 70 height 13
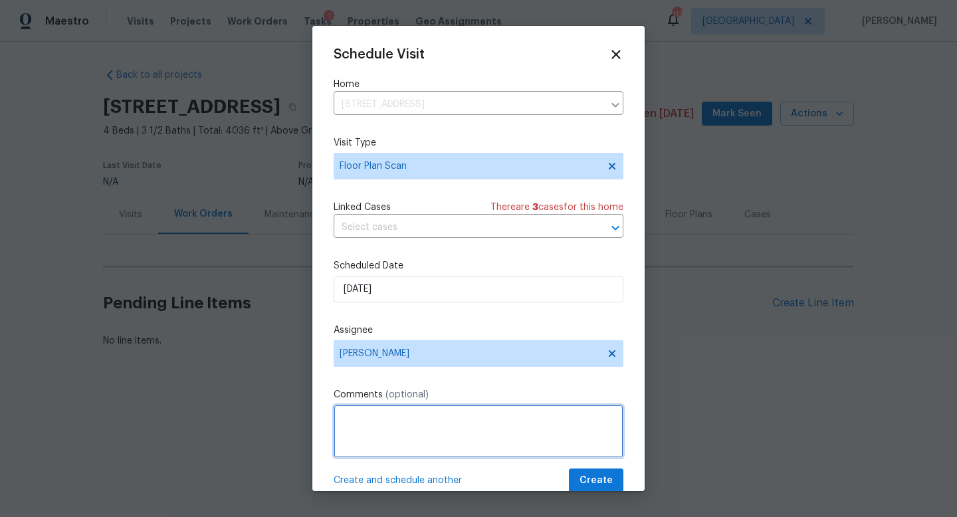
click at [369, 424] on textarea at bounding box center [478, 431] width 290 height 53
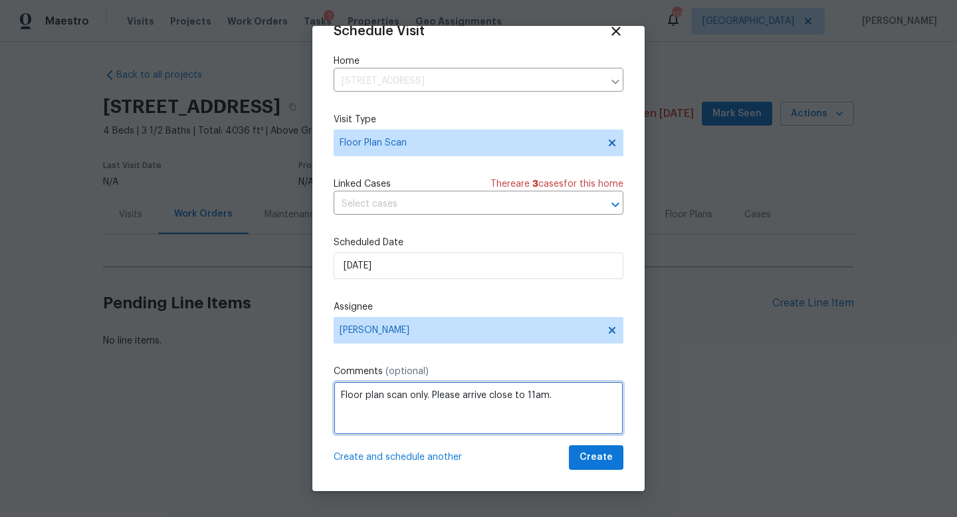
type textarea "Floor plan scan only. Please arrive close to 11am."
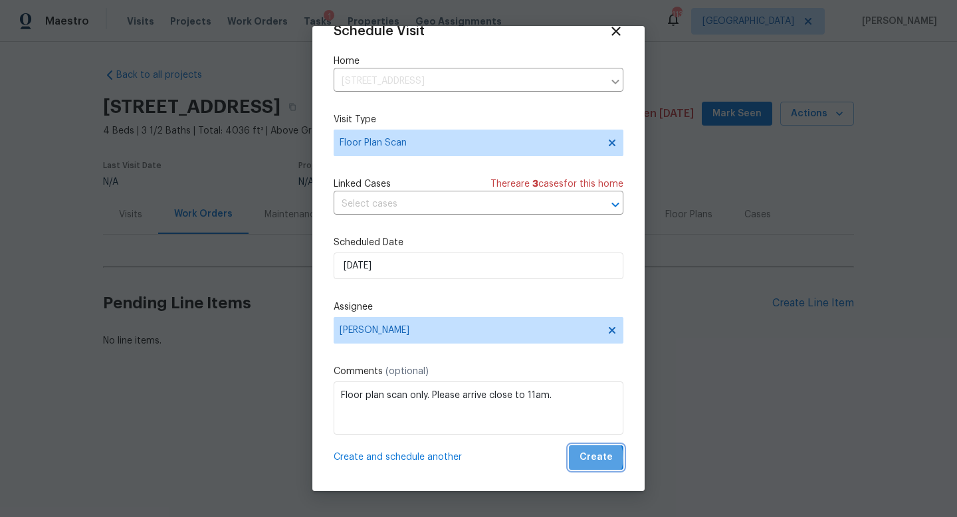
click at [590, 458] on span "Create" at bounding box center [595, 457] width 33 height 17
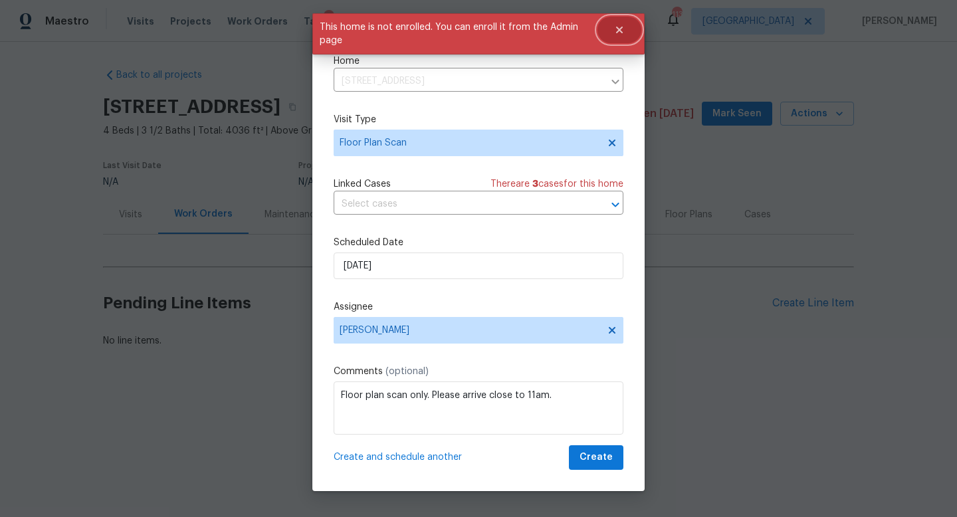
click at [620, 27] on icon "Close" at bounding box center [619, 30] width 11 height 11
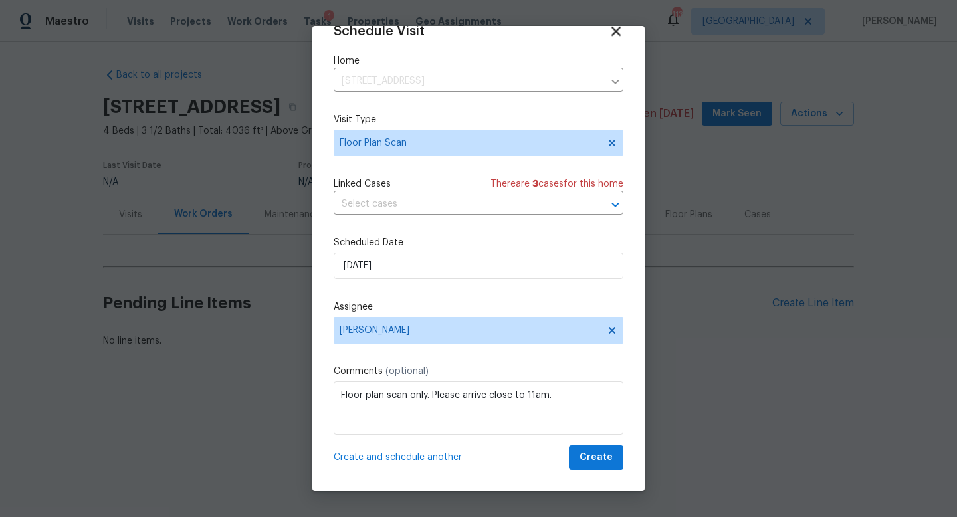
click at [616, 33] on icon at bounding box center [615, 30] width 15 height 15
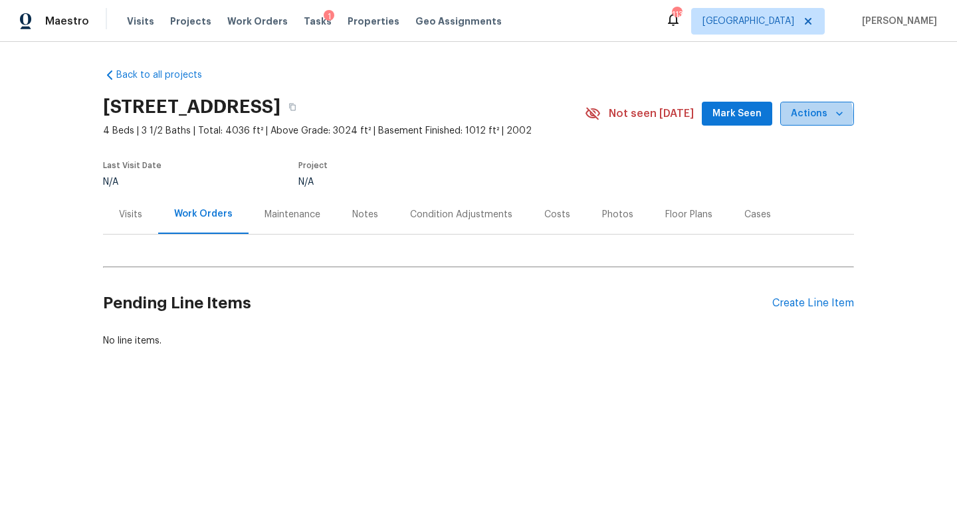
click at [810, 116] on span "Actions" at bounding box center [817, 114] width 52 height 17
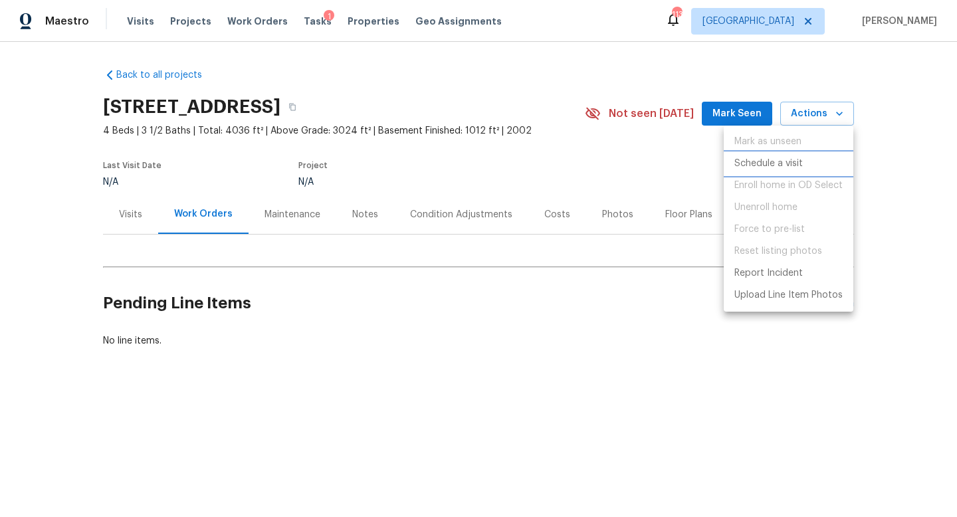
click at [788, 161] on p "Schedule a visit" at bounding box center [768, 164] width 68 height 14
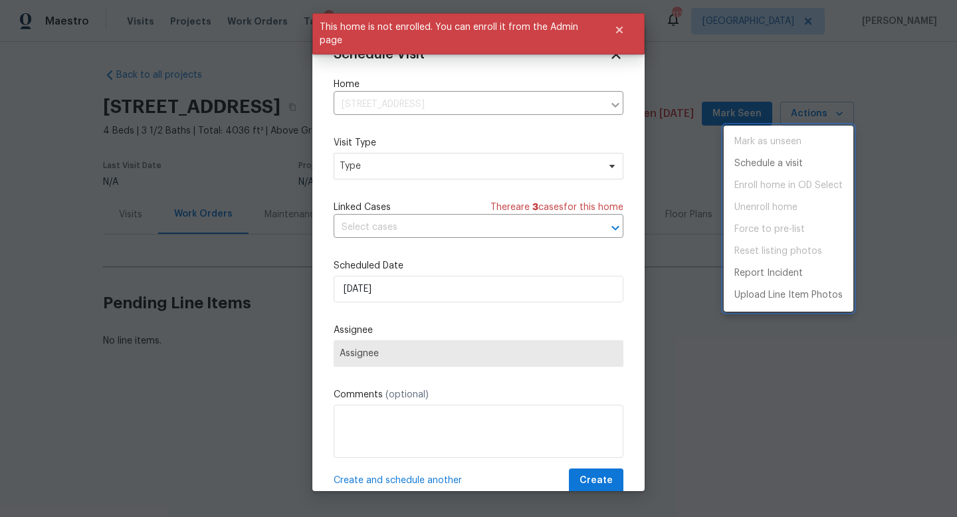
click at [615, 30] on div at bounding box center [478, 258] width 957 height 517
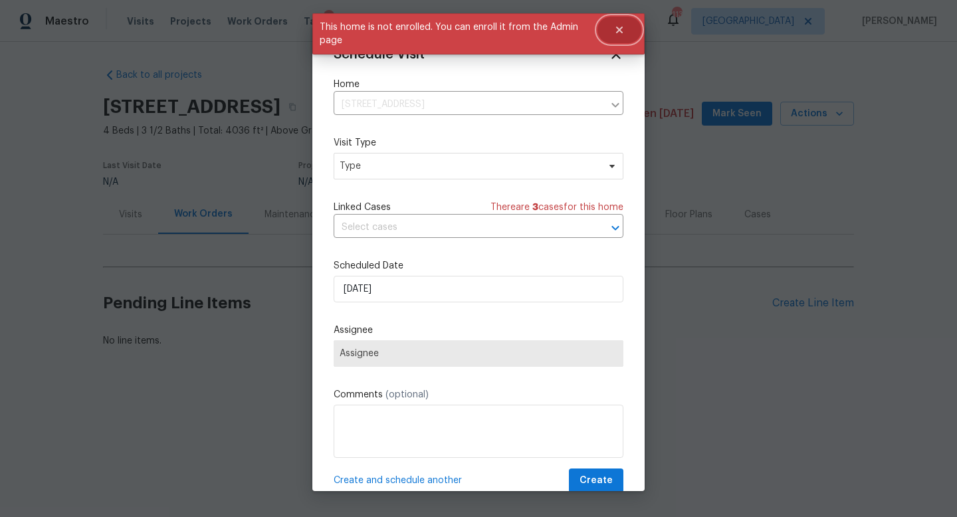
click at [618, 29] on icon "Close" at bounding box center [619, 30] width 7 height 7
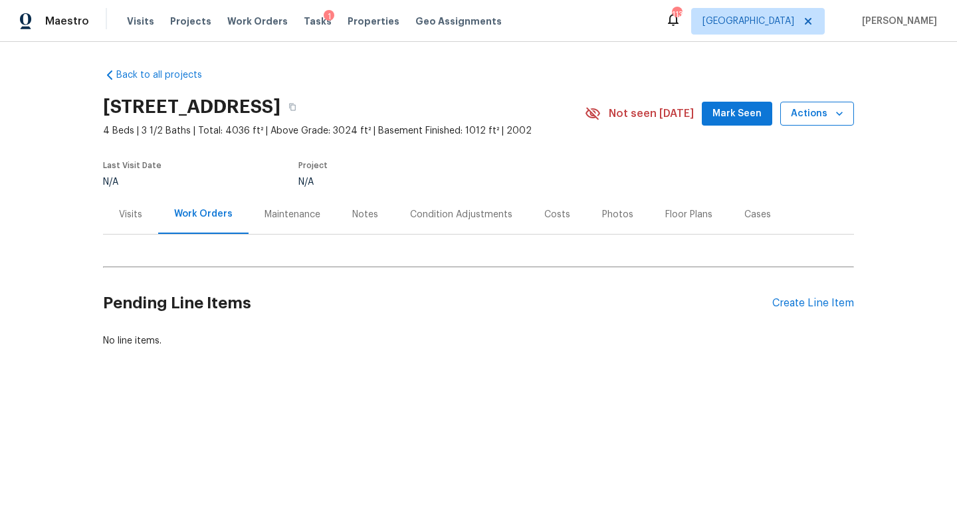
click at [832, 108] on span "Actions" at bounding box center [817, 114] width 52 height 17
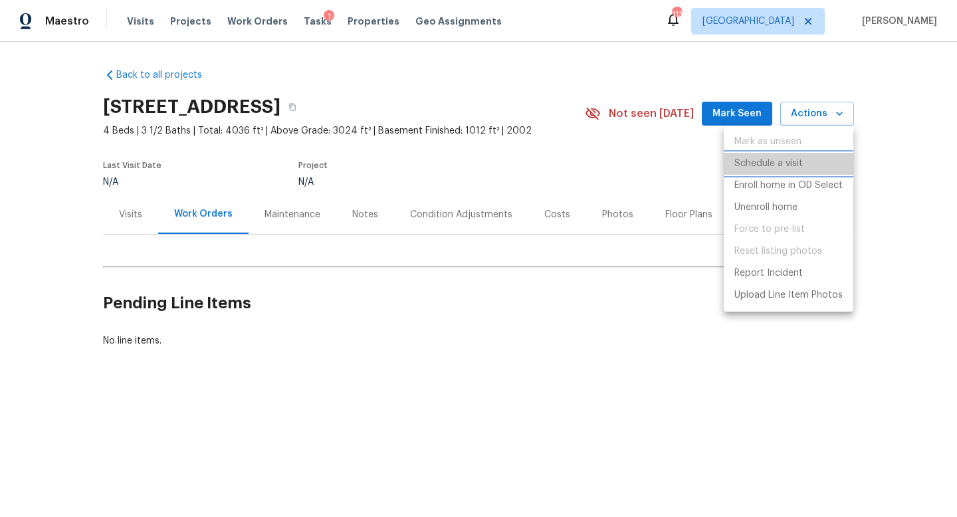
click at [786, 164] on p "Schedule a visit" at bounding box center [768, 164] width 68 height 14
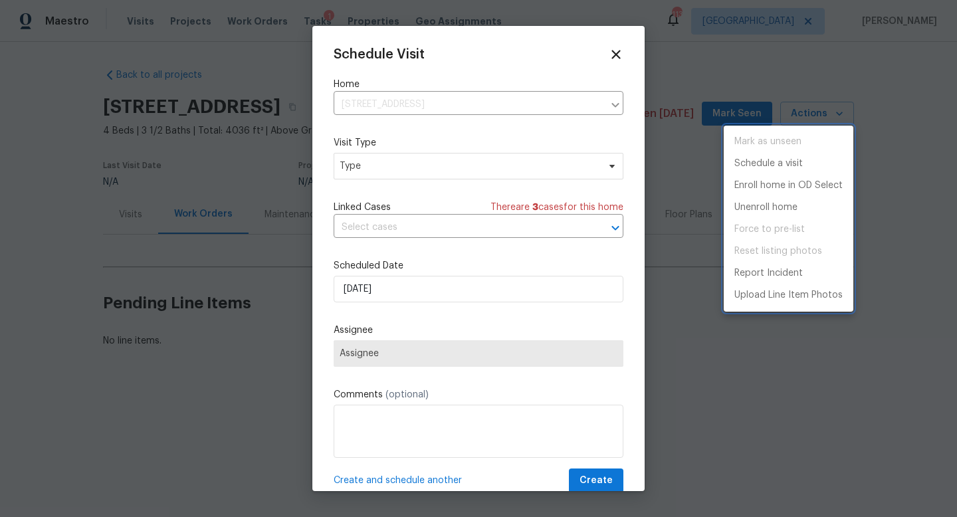
click at [403, 167] on div at bounding box center [478, 258] width 957 height 517
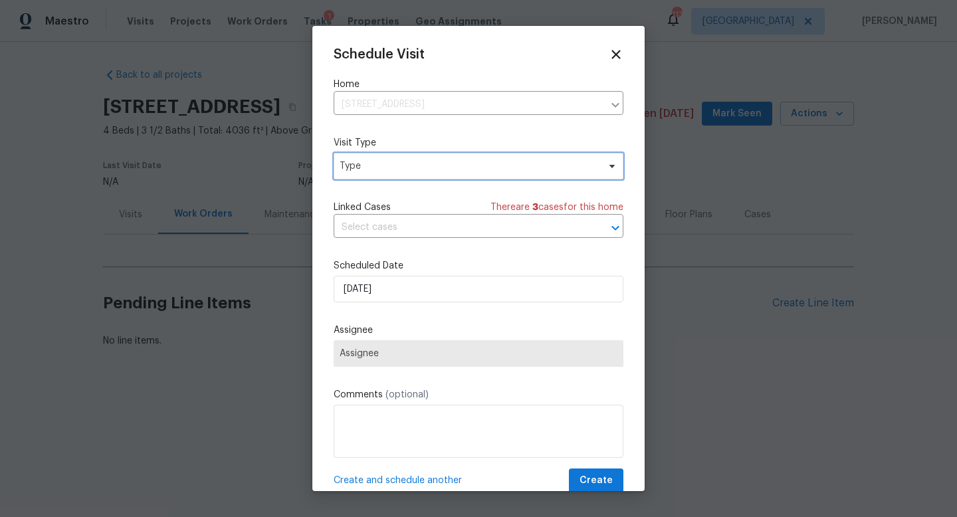
click at [403, 167] on span "Type" at bounding box center [468, 165] width 258 height 13
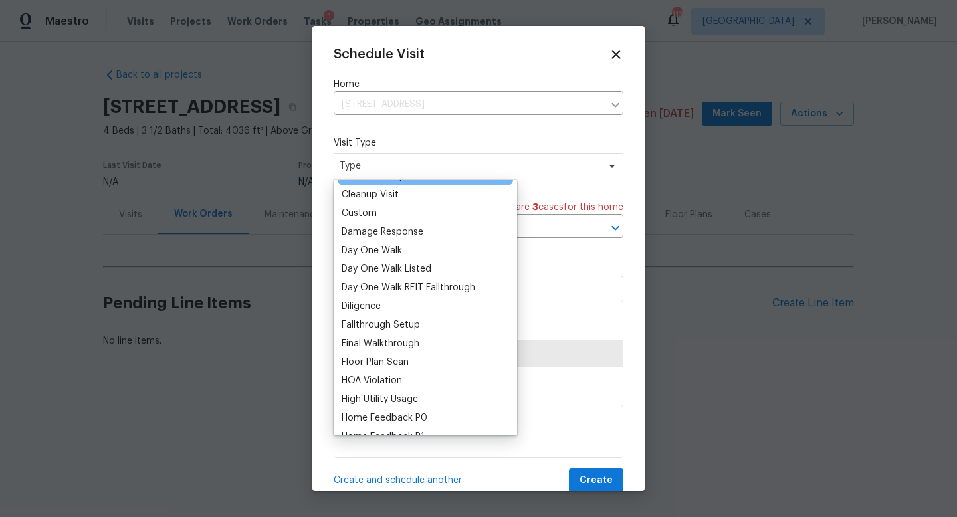
scroll to position [191, 0]
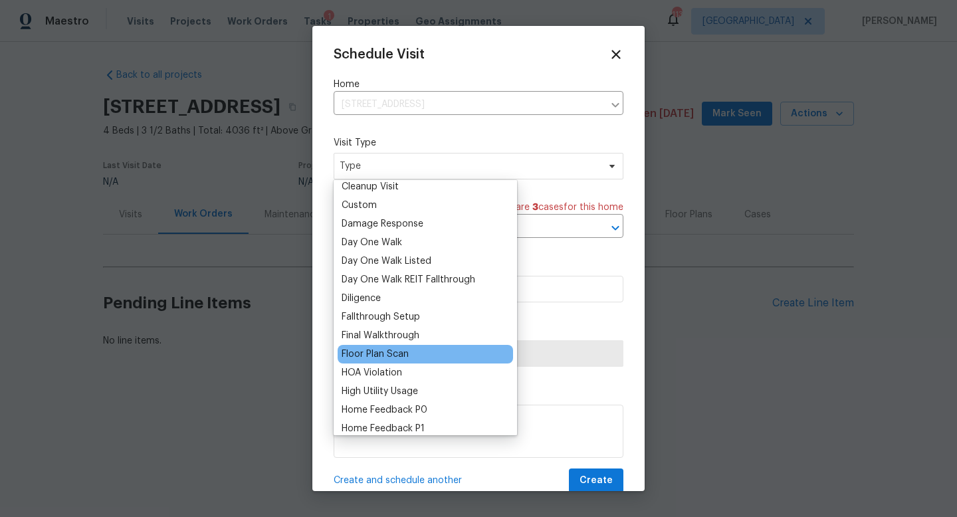
click at [391, 354] on div "Floor Plan Scan" at bounding box center [374, 353] width 67 height 13
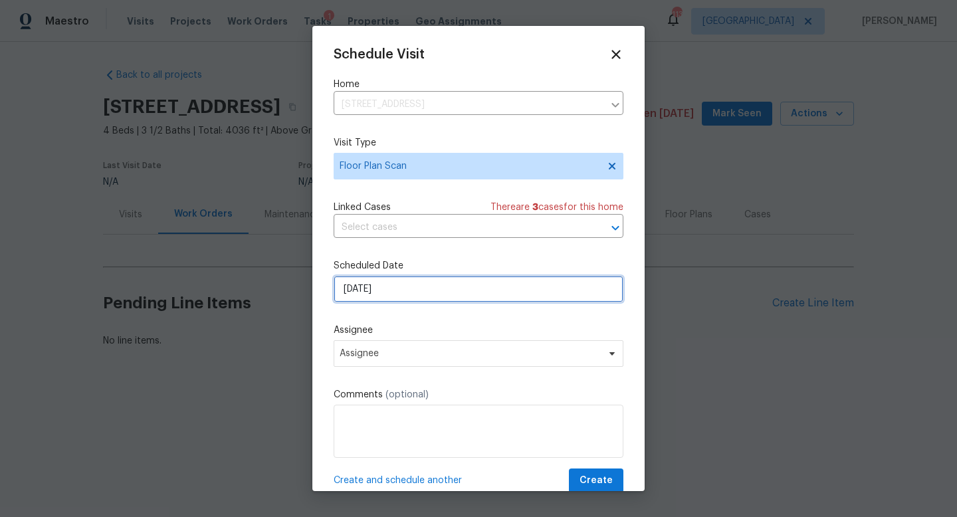
click at [421, 290] on input "[DATE]" at bounding box center [478, 289] width 290 height 27
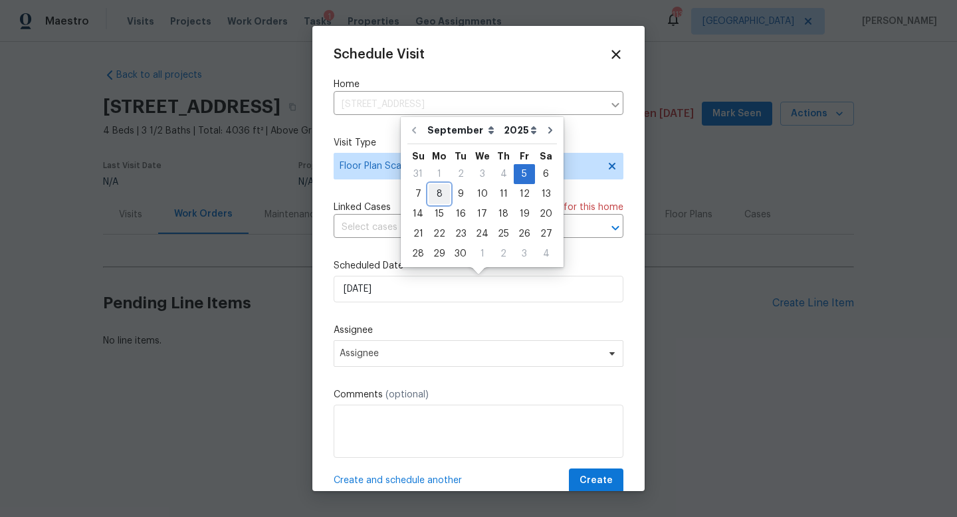
click at [439, 194] on div "8" at bounding box center [438, 194] width 21 height 19
type input "[DATE]"
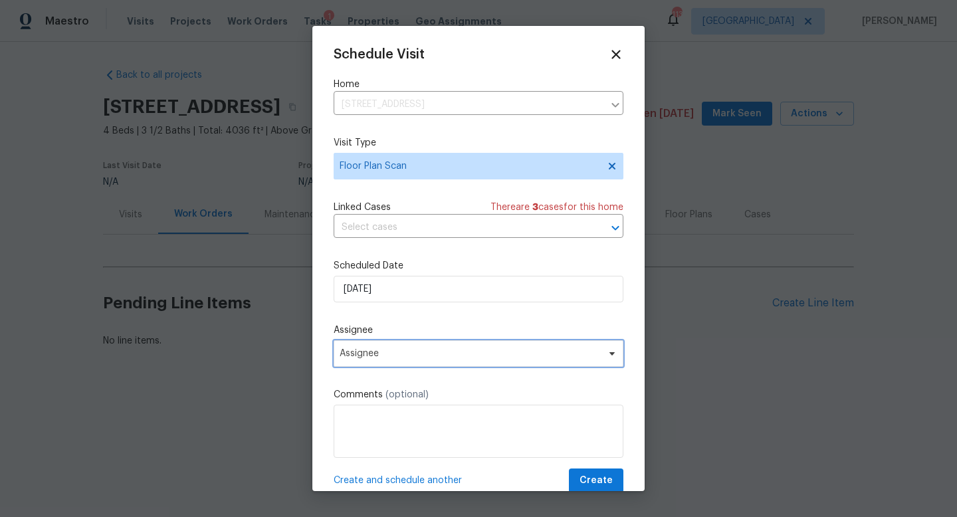
click at [399, 354] on span "Assignee" at bounding box center [469, 353] width 260 height 11
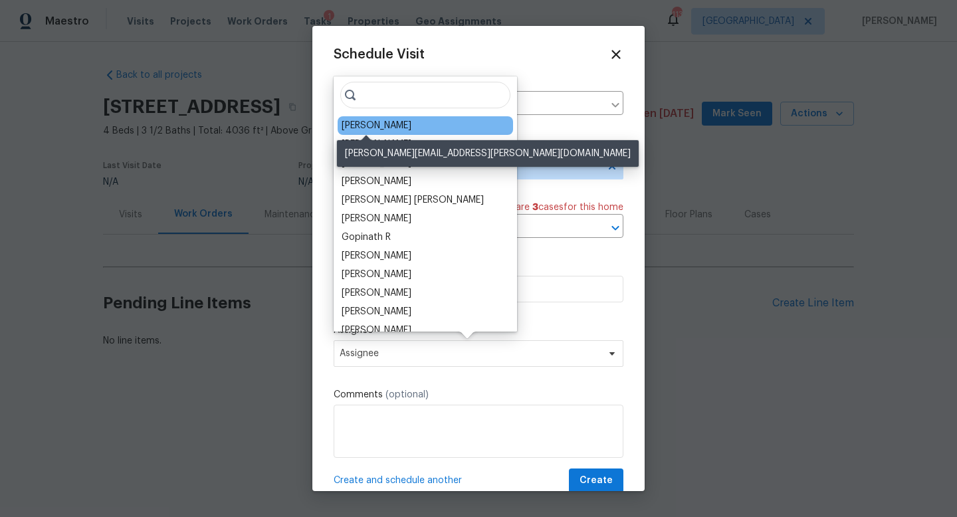
click at [385, 128] on div "[PERSON_NAME]" at bounding box center [376, 125] width 70 height 13
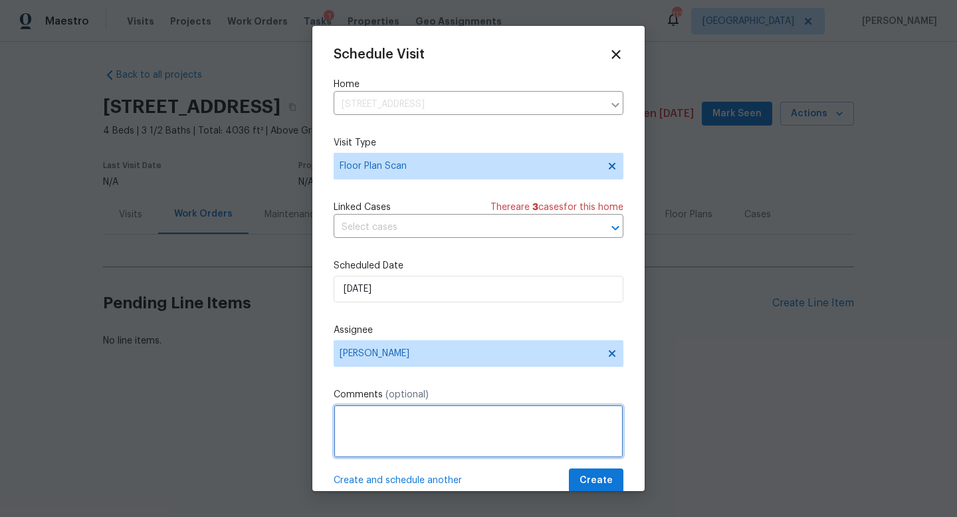
click at [413, 411] on textarea at bounding box center [478, 431] width 290 height 53
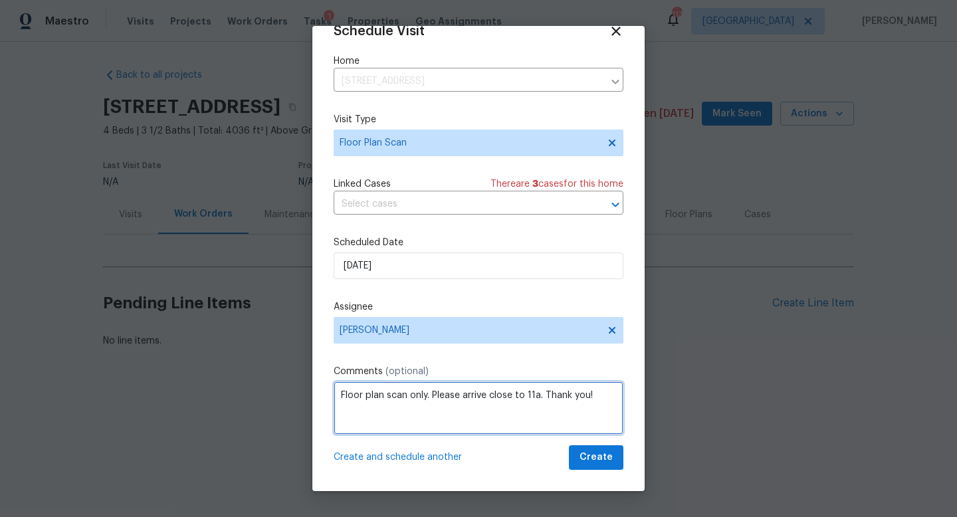
type textarea "Floor plan scan only. Please arrive close to 11a. Thank you!"
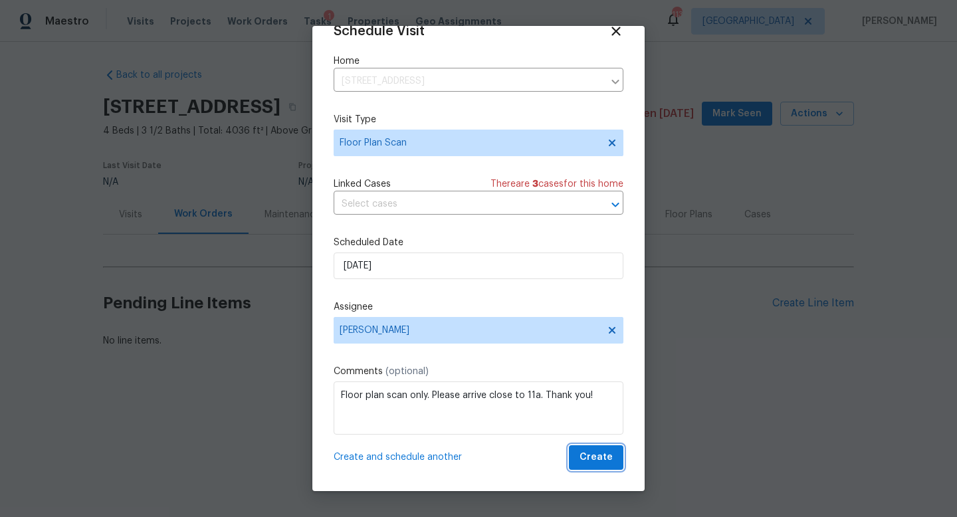
click at [584, 457] on span "Create" at bounding box center [595, 457] width 33 height 17
